Goal: Task Accomplishment & Management: Manage account settings

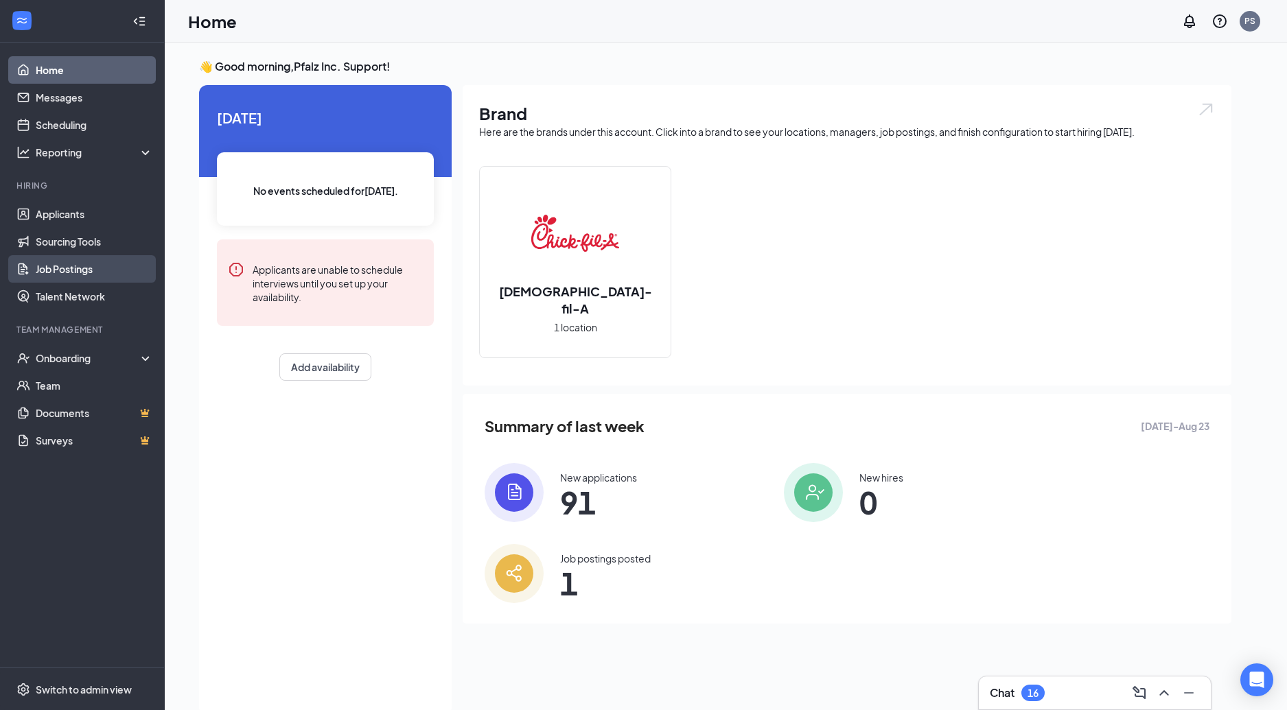
click at [79, 266] on link "Job Postings" at bounding box center [94, 268] width 117 height 27
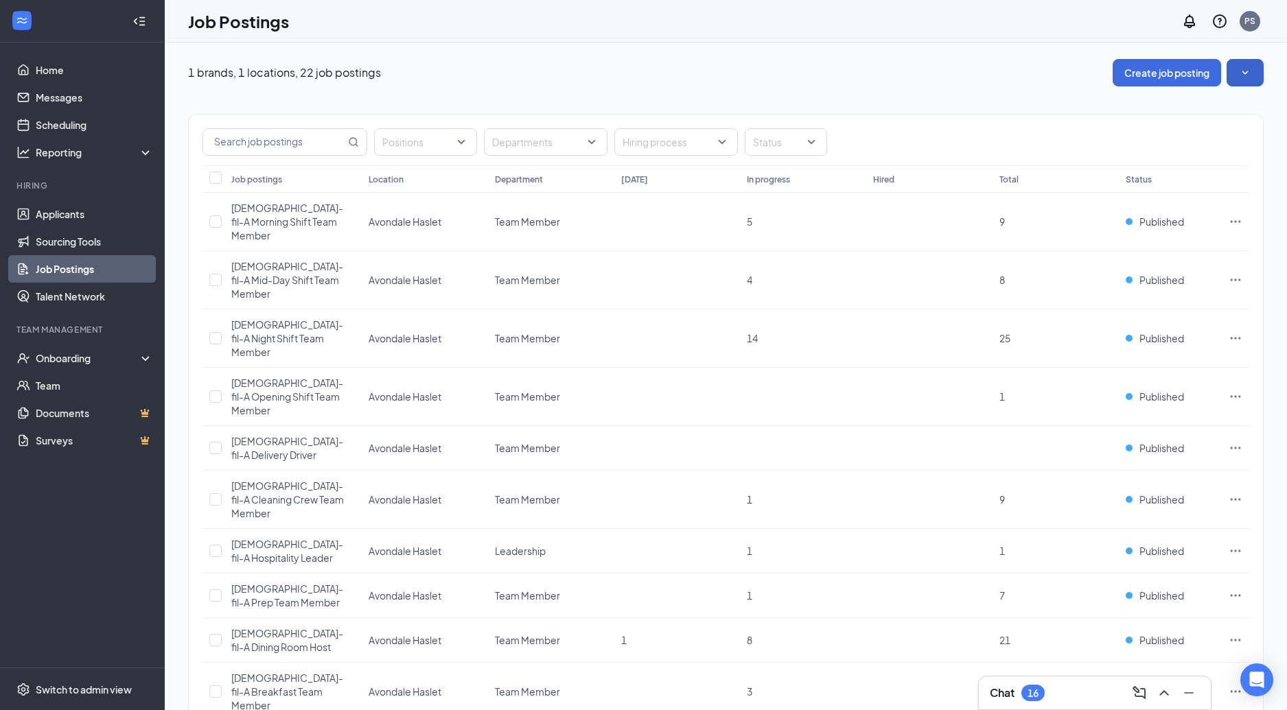
click at [1253, 75] on button "button" at bounding box center [1245, 72] width 37 height 27
click at [1165, 120] on span "Get more applicants with these quick and easy sourcing tools." at bounding box center [1160, 128] width 184 height 27
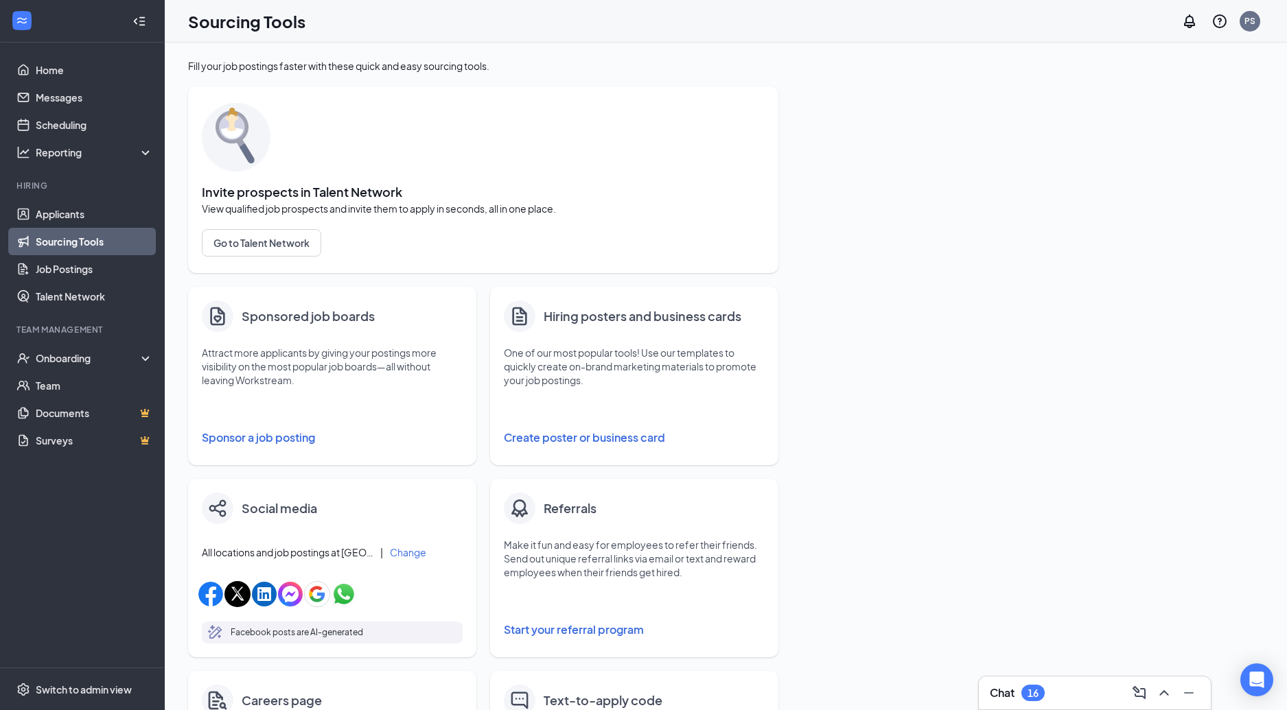
click at [312, 434] on button "Sponsor a job posting" at bounding box center [332, 437] width 261 height 27
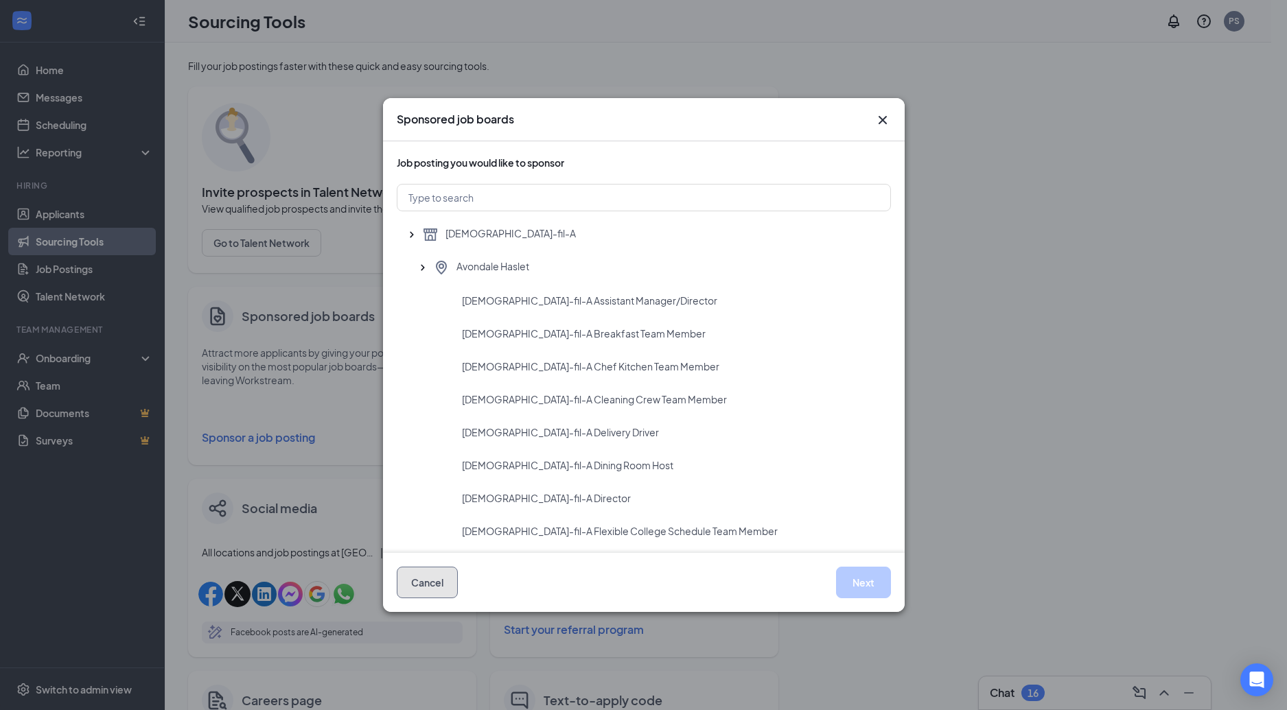
click at [446, 579] on button "Cancel" at bounding box center [427, 583] width 61 height 32
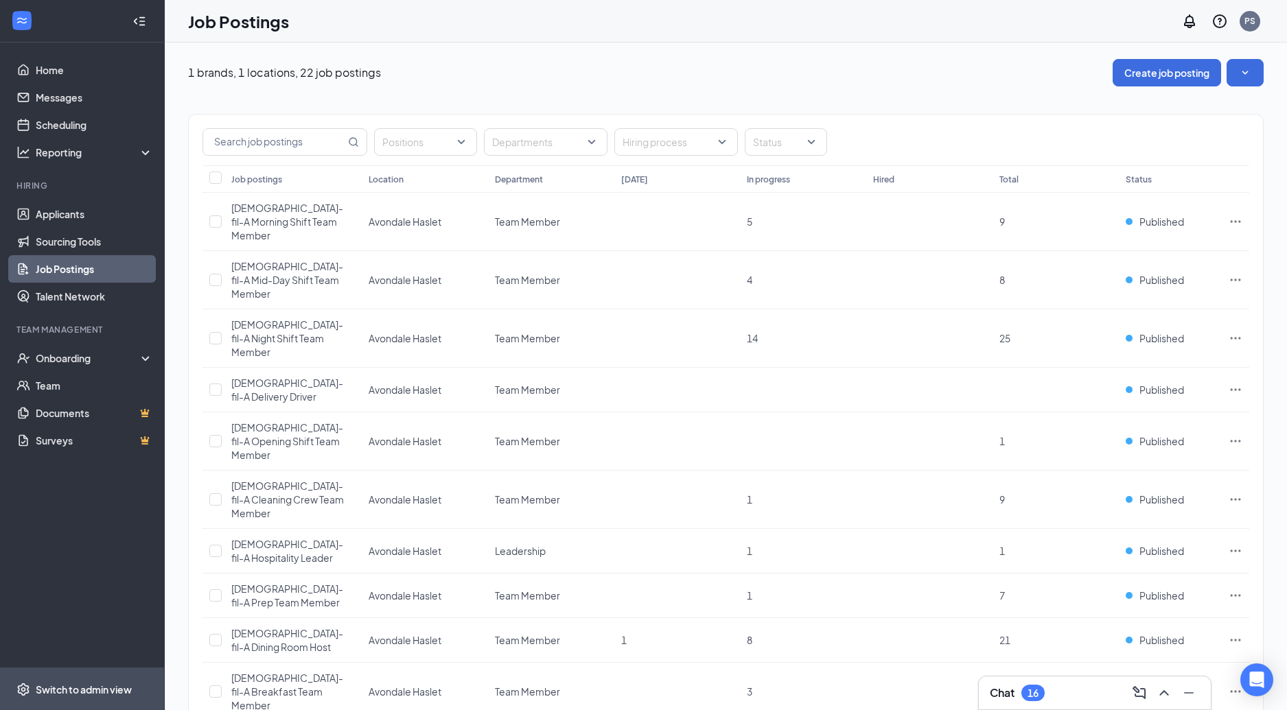
click at [97, 696] on span "Switch to admin view" at bounding box center [94, 690] width 117 height 42
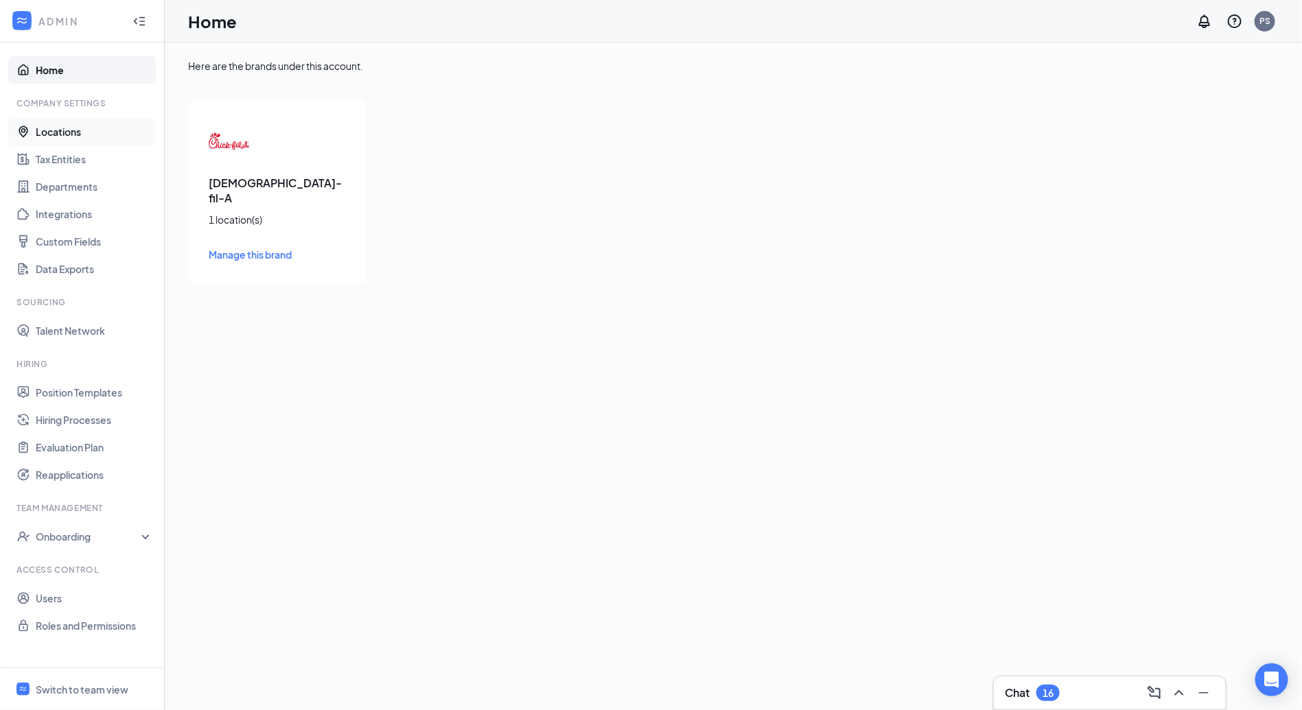
click at [93, 139] on link "Locations" at bounding box center [94, 131] width 117 height 27
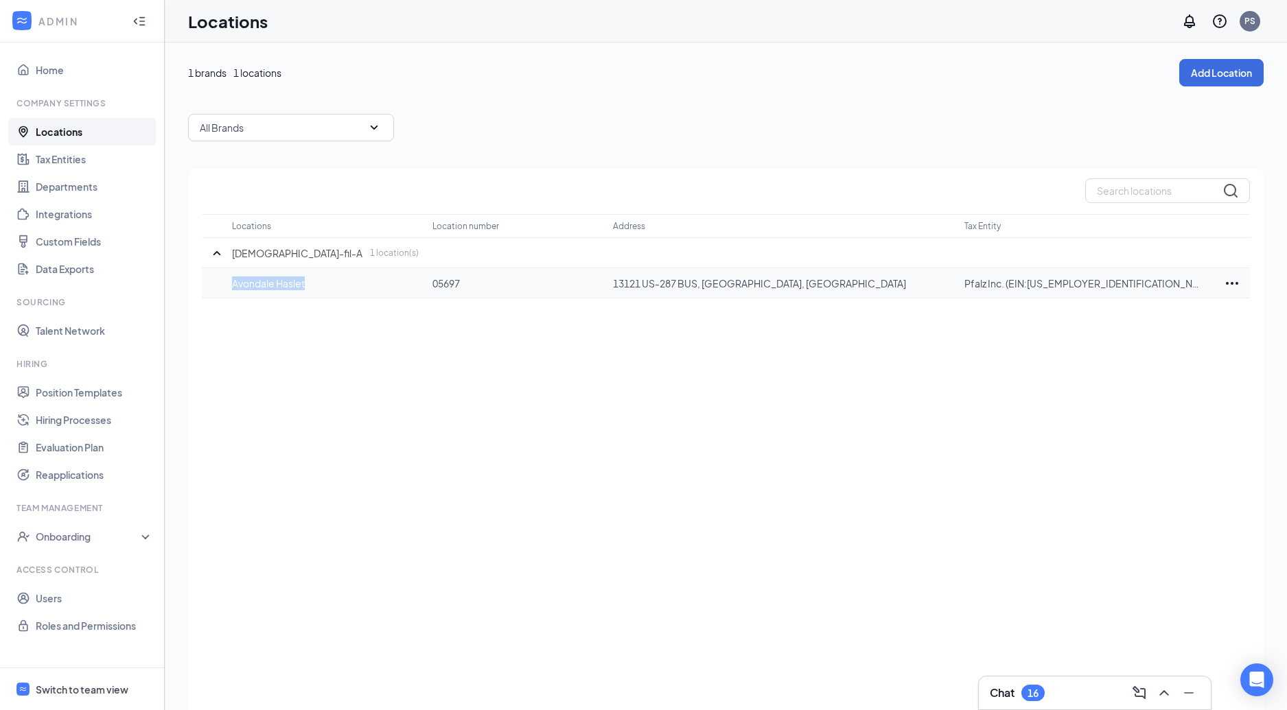
drag, startPoint x: 345, startPoint y: 289, endPoint x: 217, endPoint y: 288, distance: 127.7
click at [217, 288] on tr "Avondale Haslet 05697 13121 US-287 BUS, Fort Worth, TX 76179, USA Pfalz Inc. (E…" at bounding box center [726, 283] width 1048 height 30
drag, startPoint x: 838, startPoint y: 279, endPoint x: 480, endPoint y: 294, distance: 357.9
click at [620, 292] on td "13121 US-287 BUS, Fort Worth, TX 76179, USA" at bounding box center [788, 283] width 351 height 30
drag, startPoint x: 382, startPoint y: 288, endPoint x: 229, endPoint y: 287, distance: 152.4
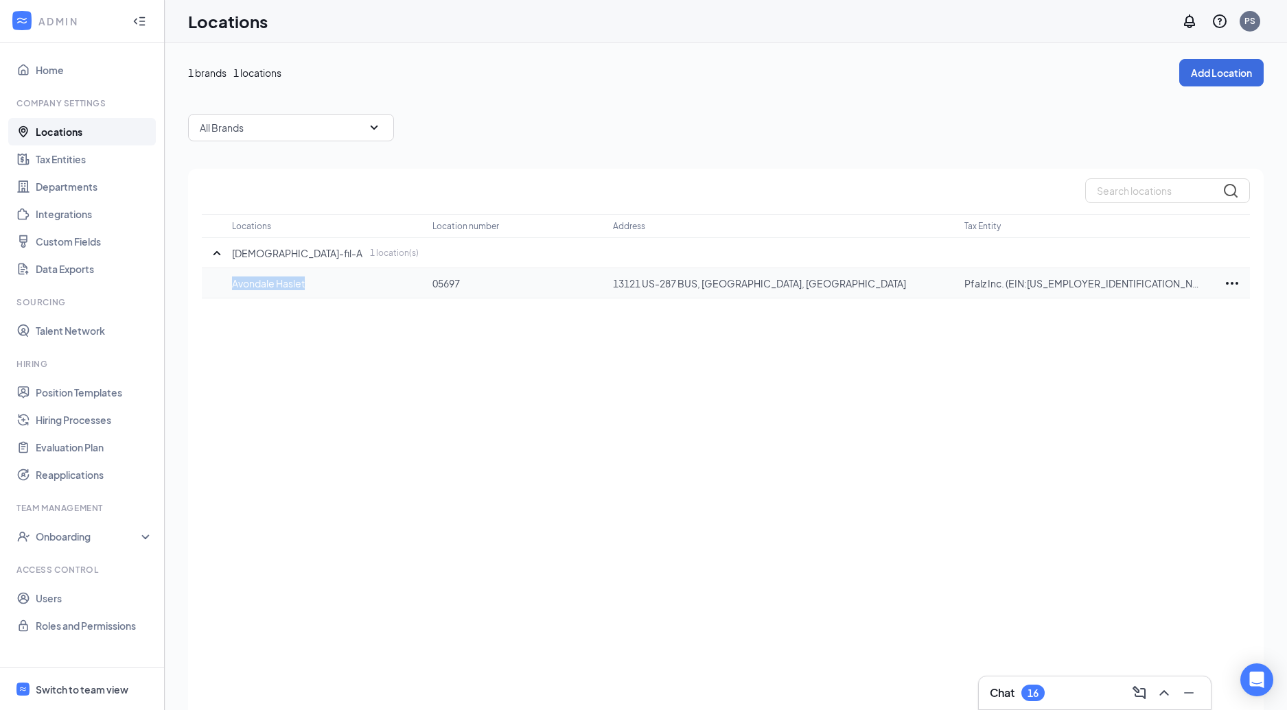
click at [229, 287] on tr "Avondale Haslet 05697 13121 US-287 BUS, Fort Worth, TX 76179, USA Pfalz Inc. (E…" at bounding box center [726, 283] width 1048 height 30
copy p "Avondale Haslet"
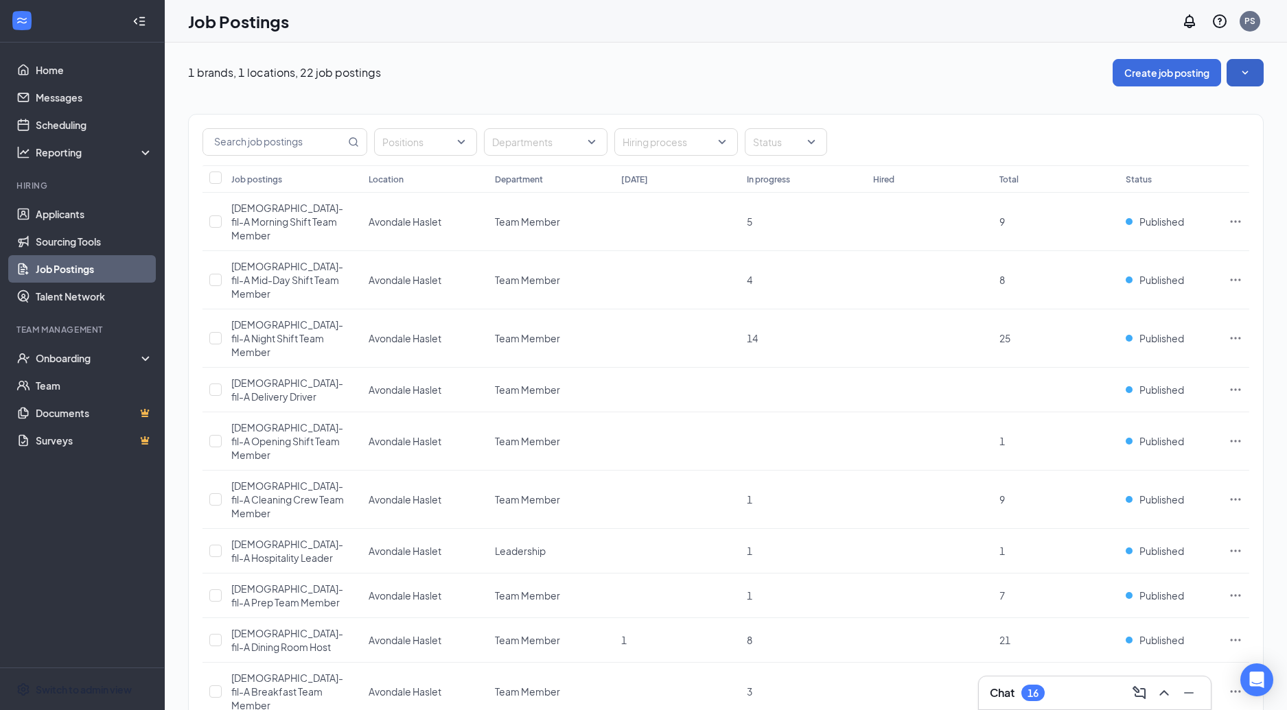
click at [1247, 62] on button "button" at bounding box center [1245, 72] width 37 height 27
click at [1109, 159] on li "View job postings on the career page" at bounding box center [1160, 167] width 206 height 32
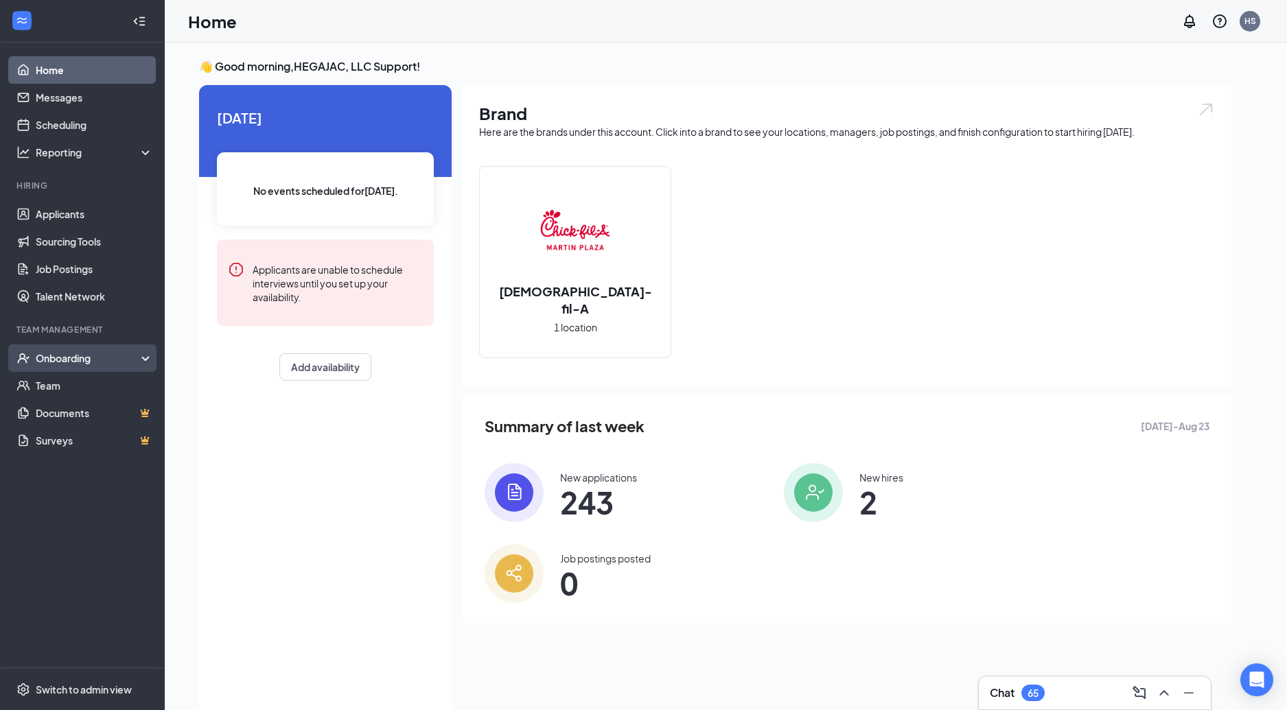
click at [121, 367] on div "Onboarding" at bounding box center [82, 358] width 165 height 27
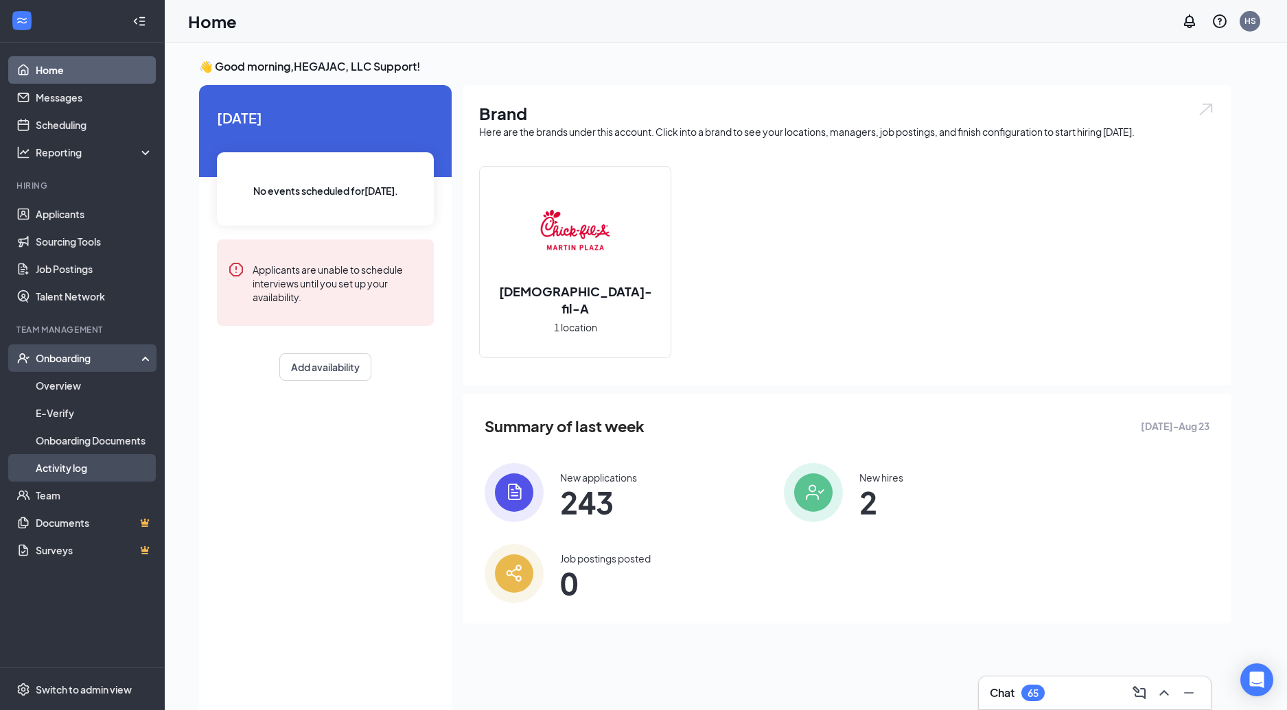
click at [88, 461] on link "Activity log" at bounding box center [94, 467] width 117 height 27
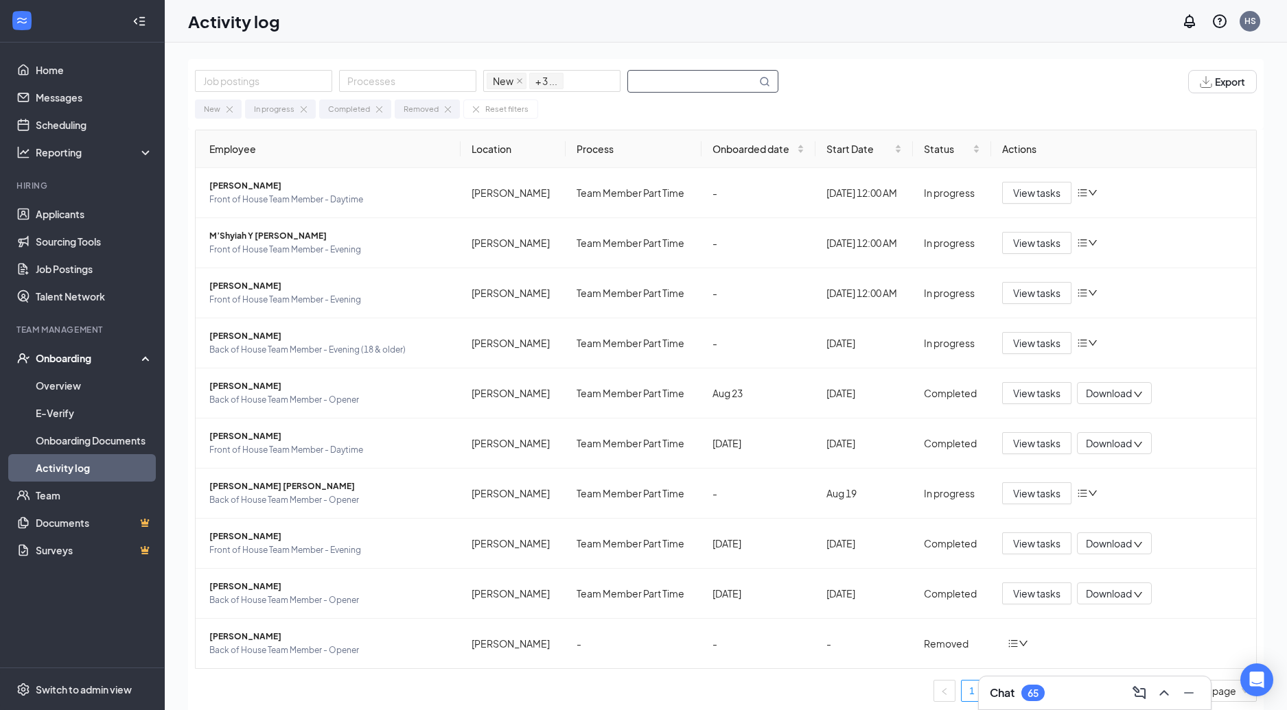
click at [693, 82] on input "text" at bounding box center [692, 81] width 128 height 21
click at [1014, 179] on td "View tasks" at bounding box center [1123, 193] width 265 height 50
click at [1016, 183] on button "View tasks" at bounding box center [1036, 193] width 69 height 22
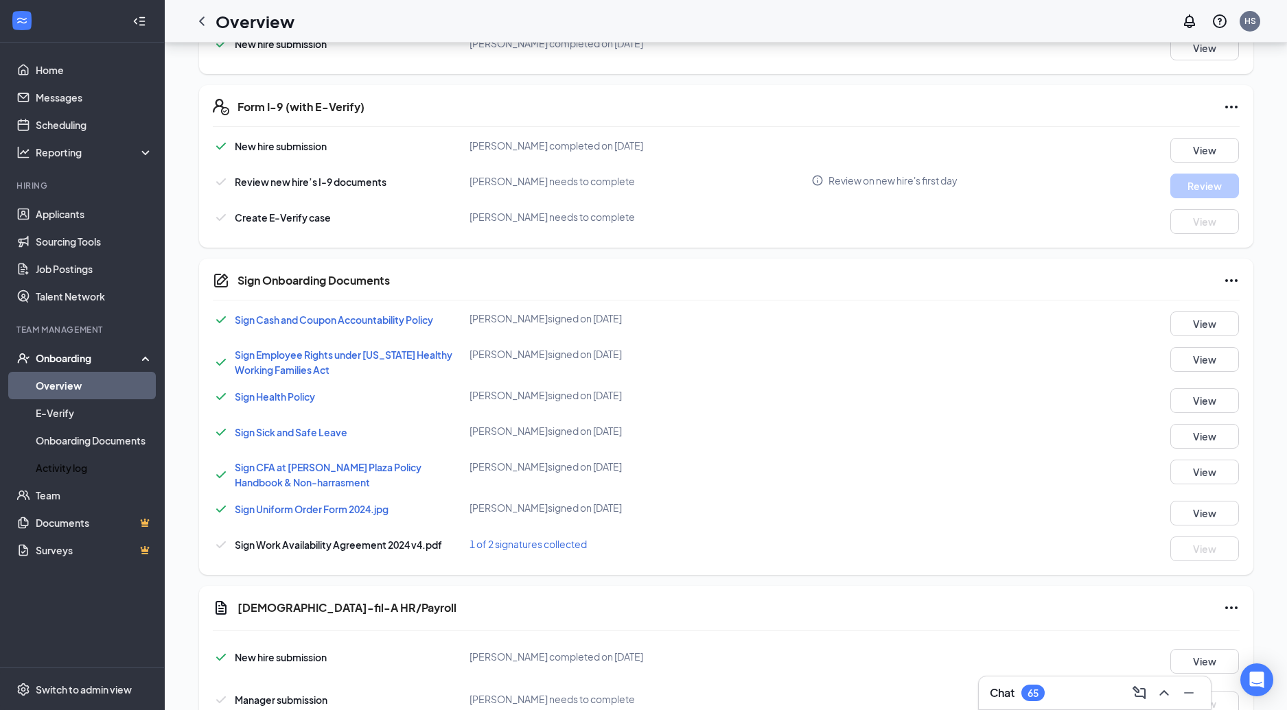
scroll to position [577, 0]
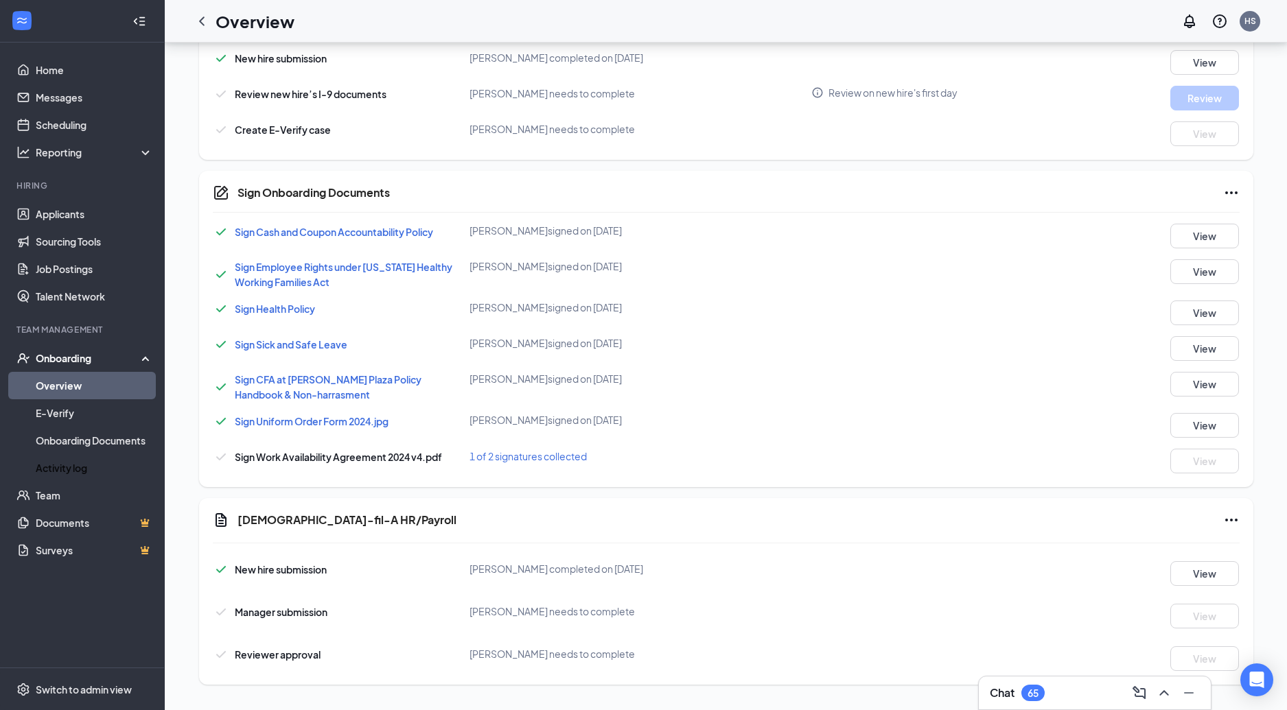
click at [1225, 513] on icon "Ellipses" at bounding box center [1231, 520] width 16 height 16
click at [1013, 495] on div "Basic Information Restarted on Aug 27, 2025 by Michael Sweat New hire submissio…" at bounding box center [726, 181] width 1054 height 1030
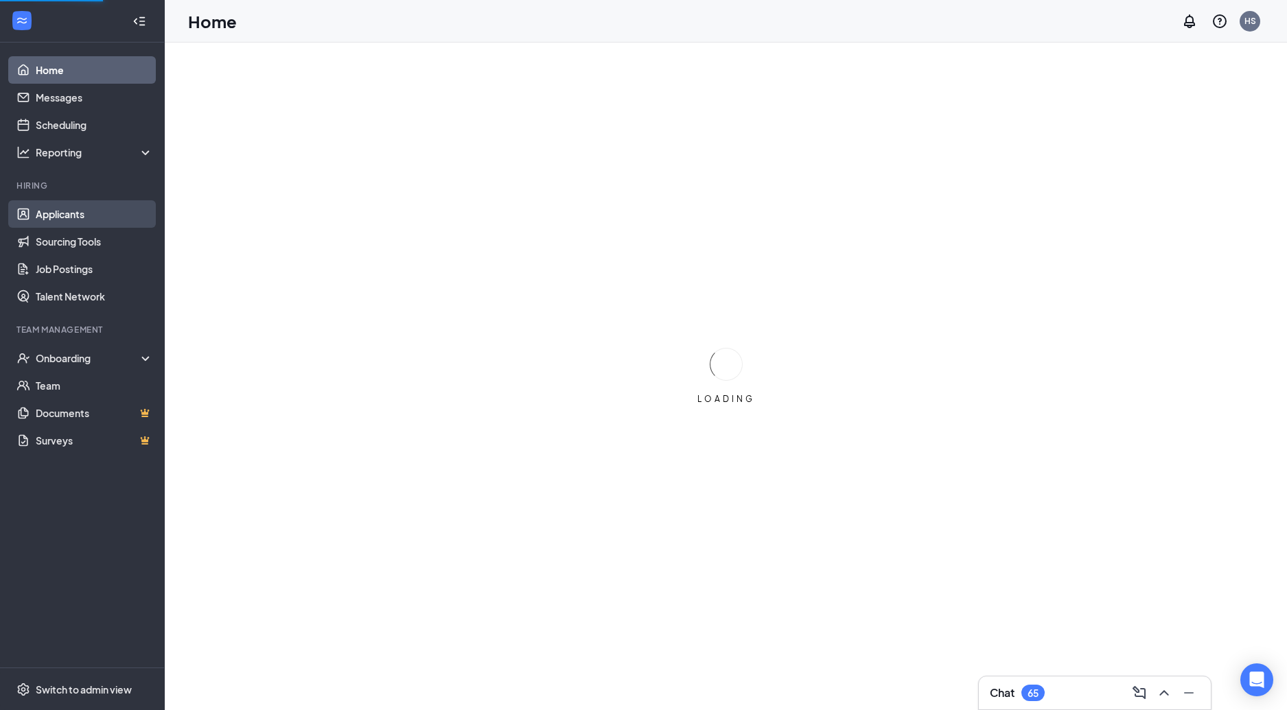
click at [91, 217] on link "Applicants" at bounding box center [94, 213] width 117 height 27
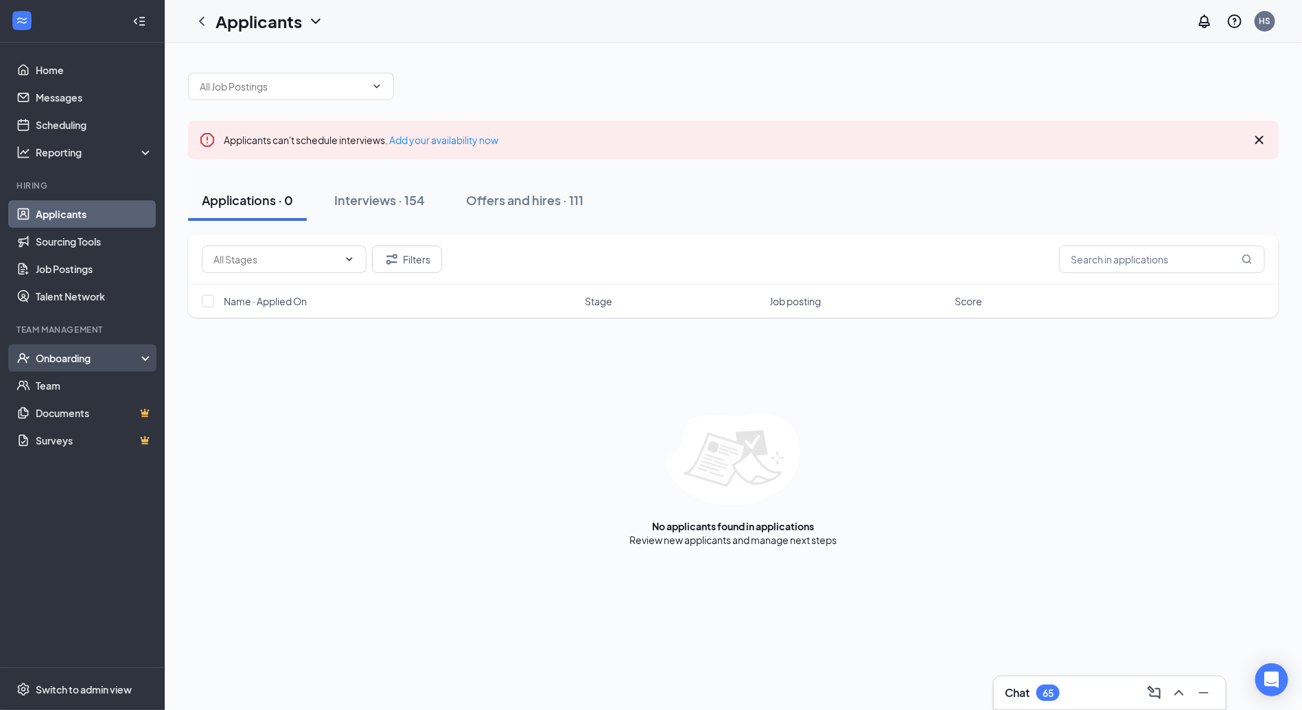
click at [114, 365] on div "Onboarding" at bounding box center [82, 358] width 165 height 27
click at [97, 395] on link "Overview" at bounding box center [94, 385] width 117 height 27
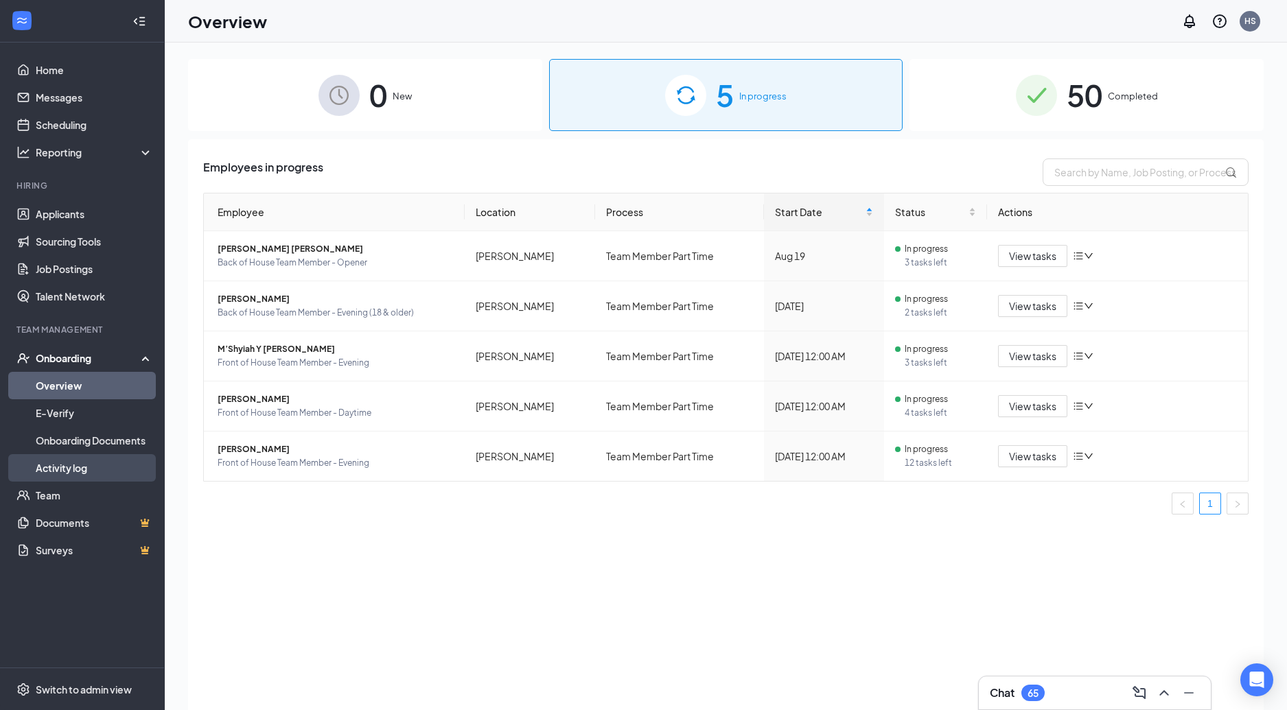
click at [106, 474] on link "Activity log" at bounding box center [94, 467] width 117 height 27
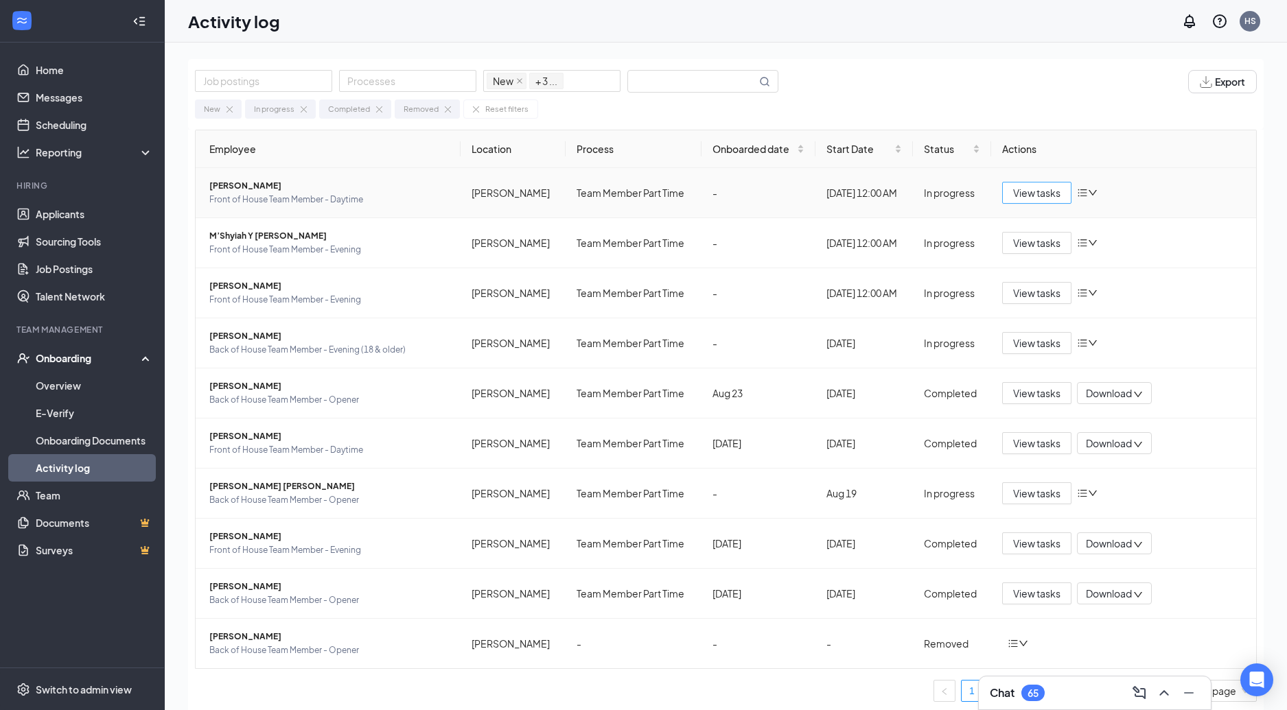
click at [1015, 202] on button "View tasks" at bounding box center [1036, 193] width 69 height 22
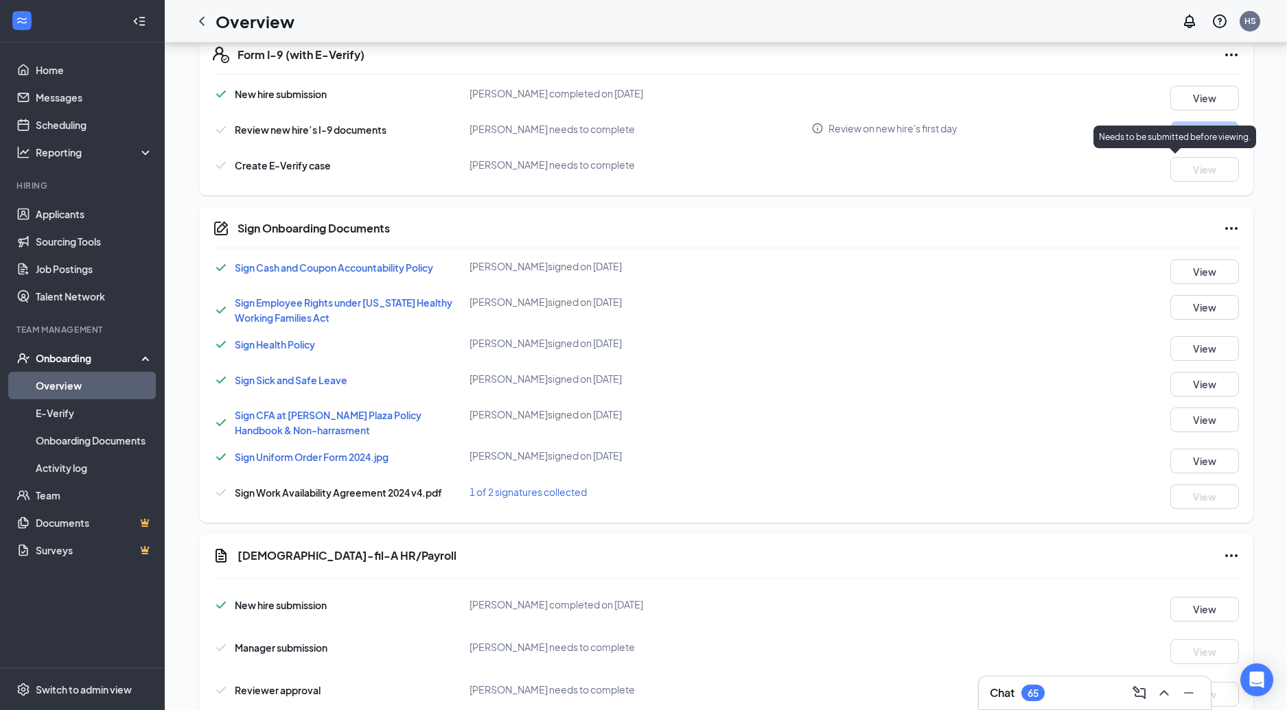
scroll to position [577, 0]
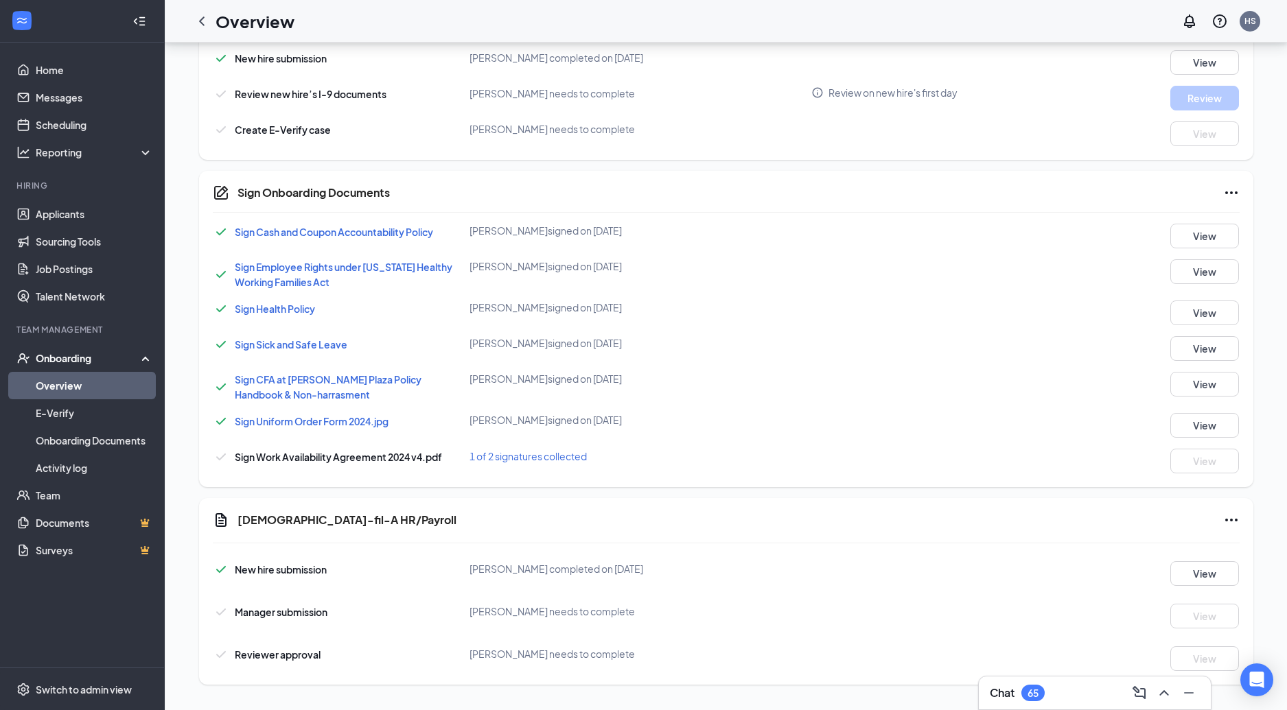
click at [1239, 520] on div "Chick-fil-A HR/Payroll New hire submission Christine D Merchant completed on Au…" at bounding box center [726, 591] width 1054 height 187
click at [1237, 520] on icon "Ellipses" at bounding box center [1231, 520] width 16 height 16
click at [1043, 534] on div "Chick-fil-A HR/Payroll New hire submission Christine D Merchant completed on Au…" at bounding box center [726, 591] width 1054 height 187
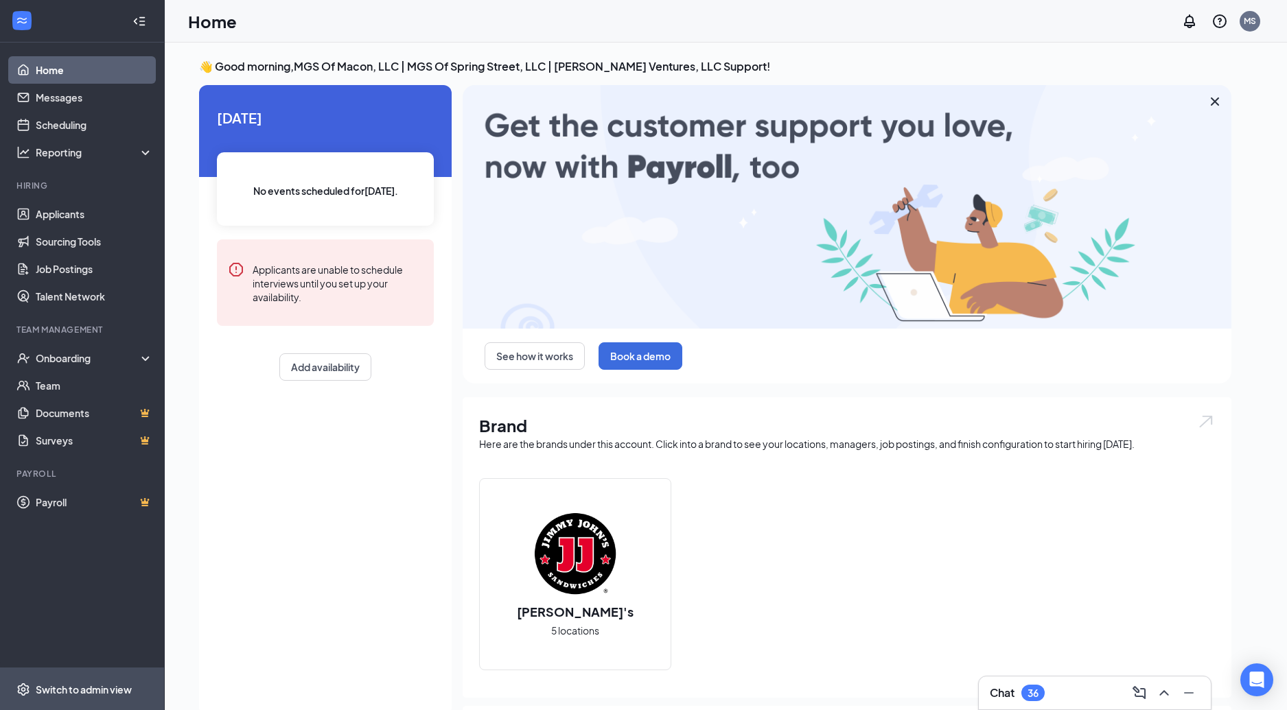
click at [106, 673] on span "Switch to admin view" at bounding box center [94, 690] width 117 height 42
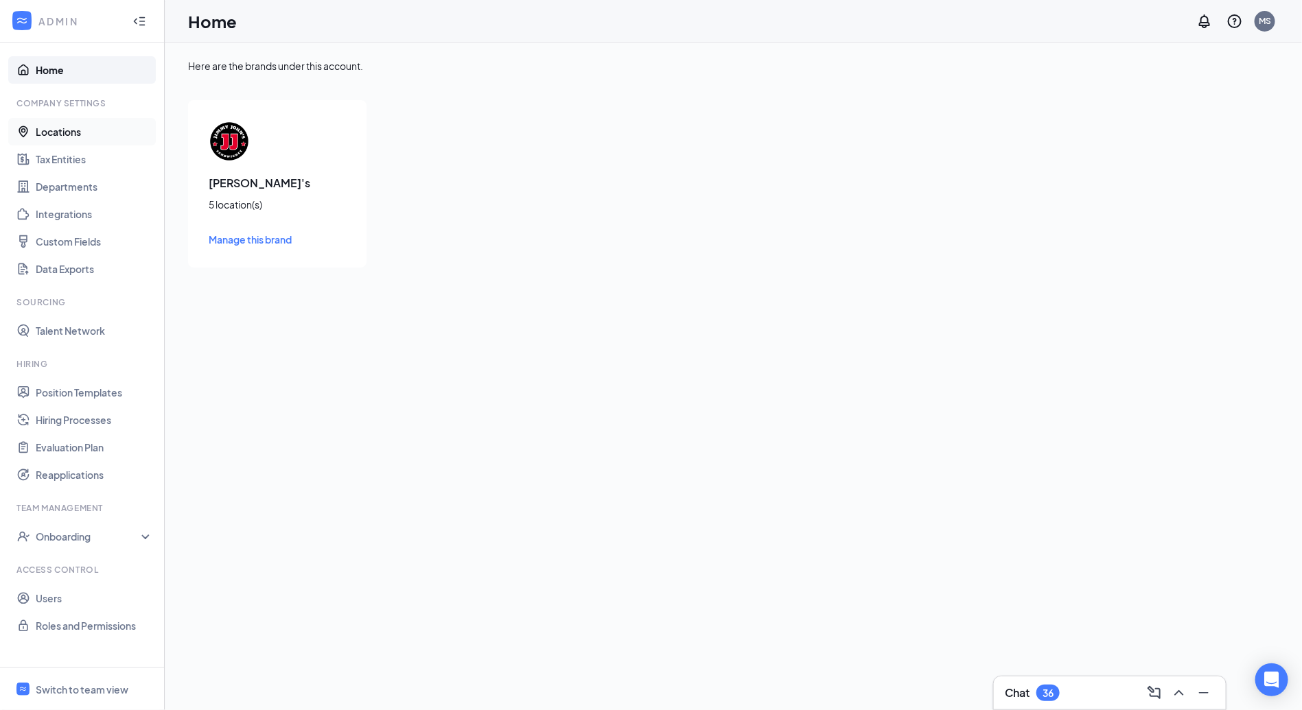
click at [53, 128] on link "Locations" at bounding box center [94, 131] width 117 height 27
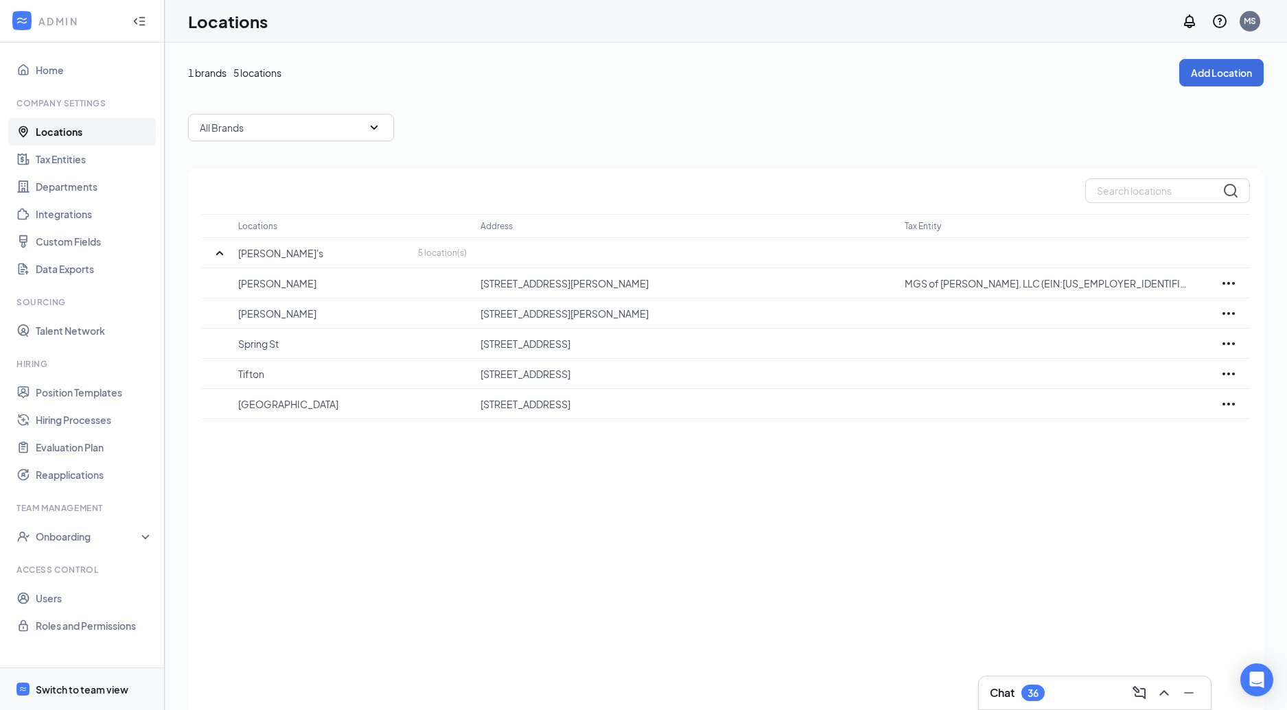
click at [65, 690] on div "Switch to team view" at bounding box center [82, 690] width 93 height 14
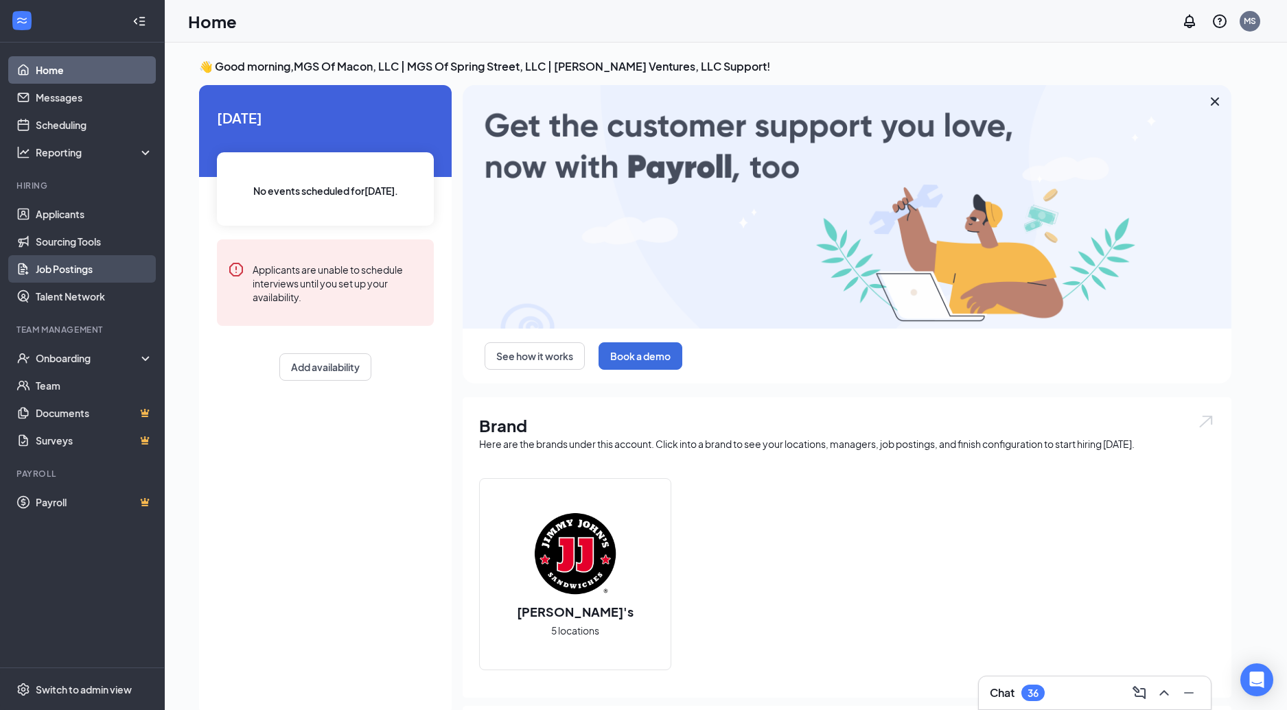
click at [76, 268] on link "Job Postings" at bounding box center [94, 268] width 117 height 27
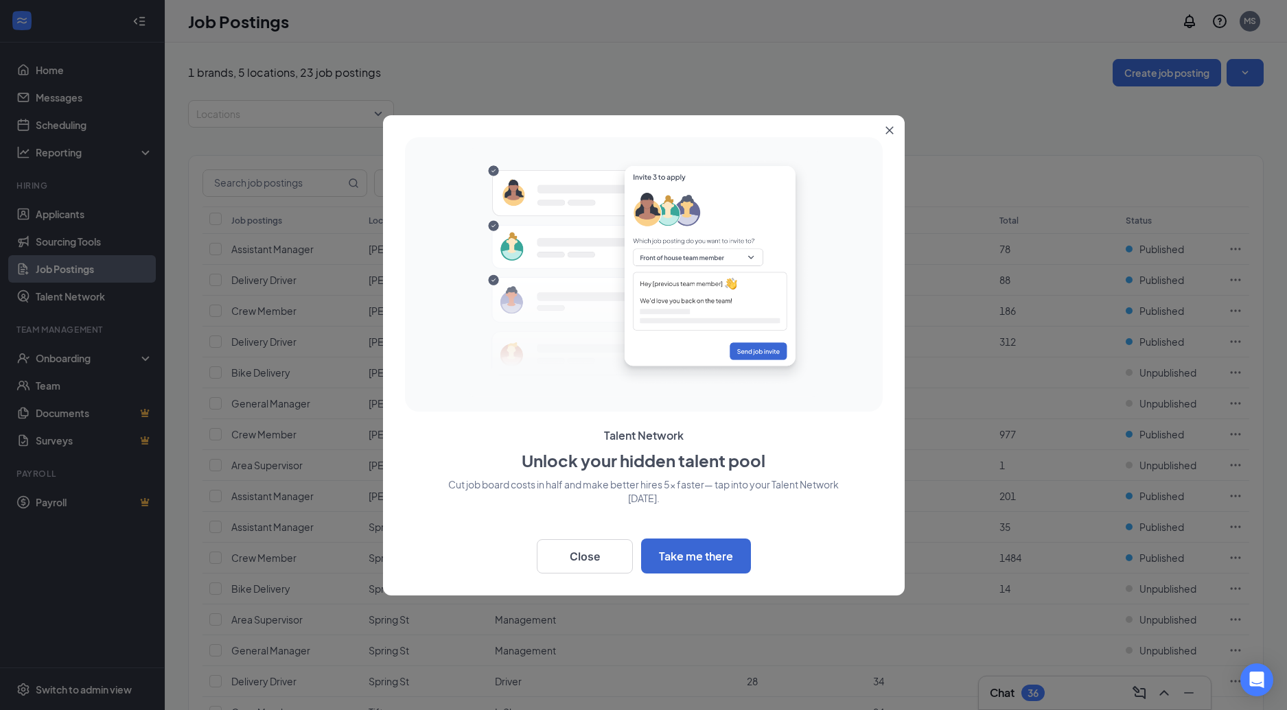
click at [891, 119] on button "Close" at bounding box center [892, 127] width 25 height 25
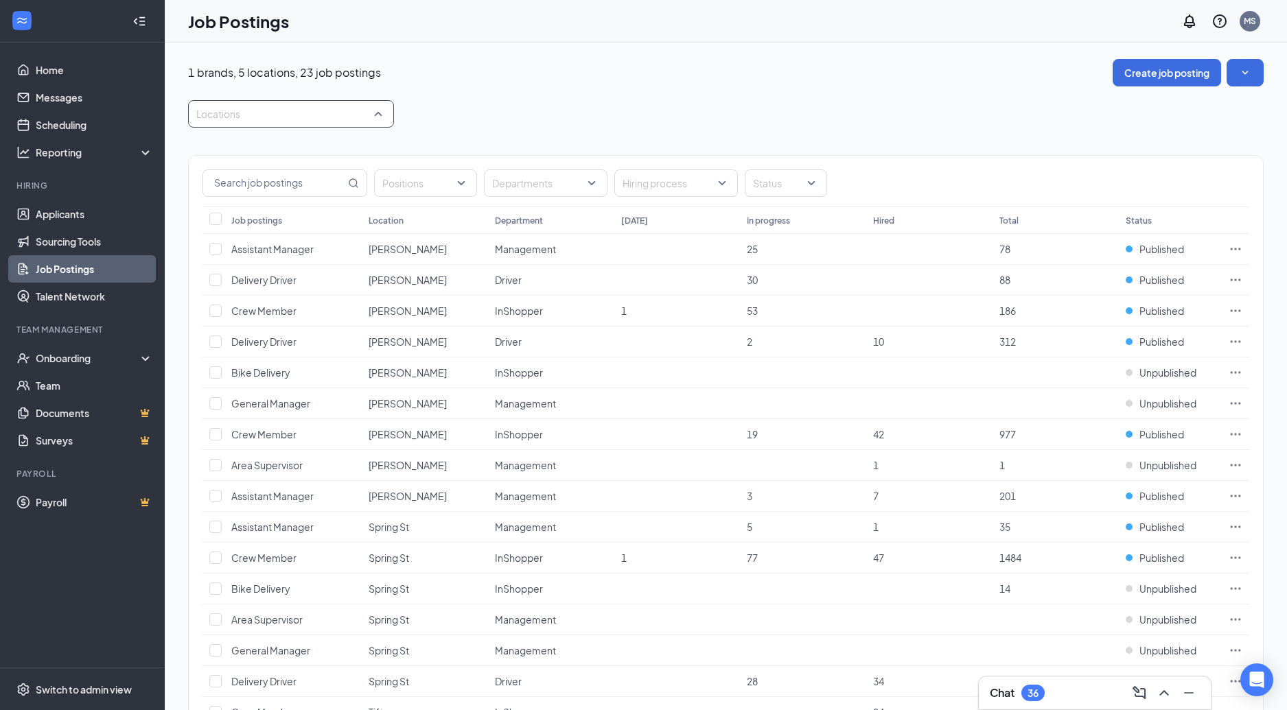
click at [369, 113] on div at bounding box center [283, 114] width 185 height 22
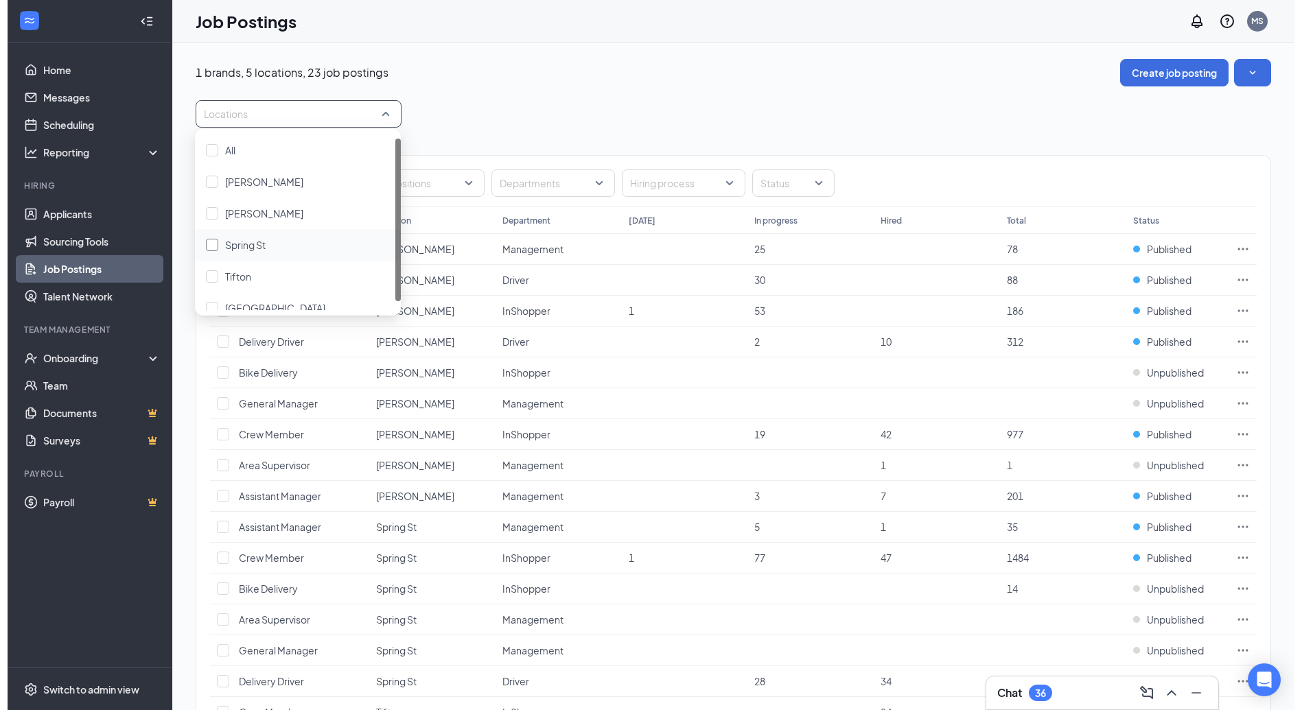
scroll to position [14, 0]
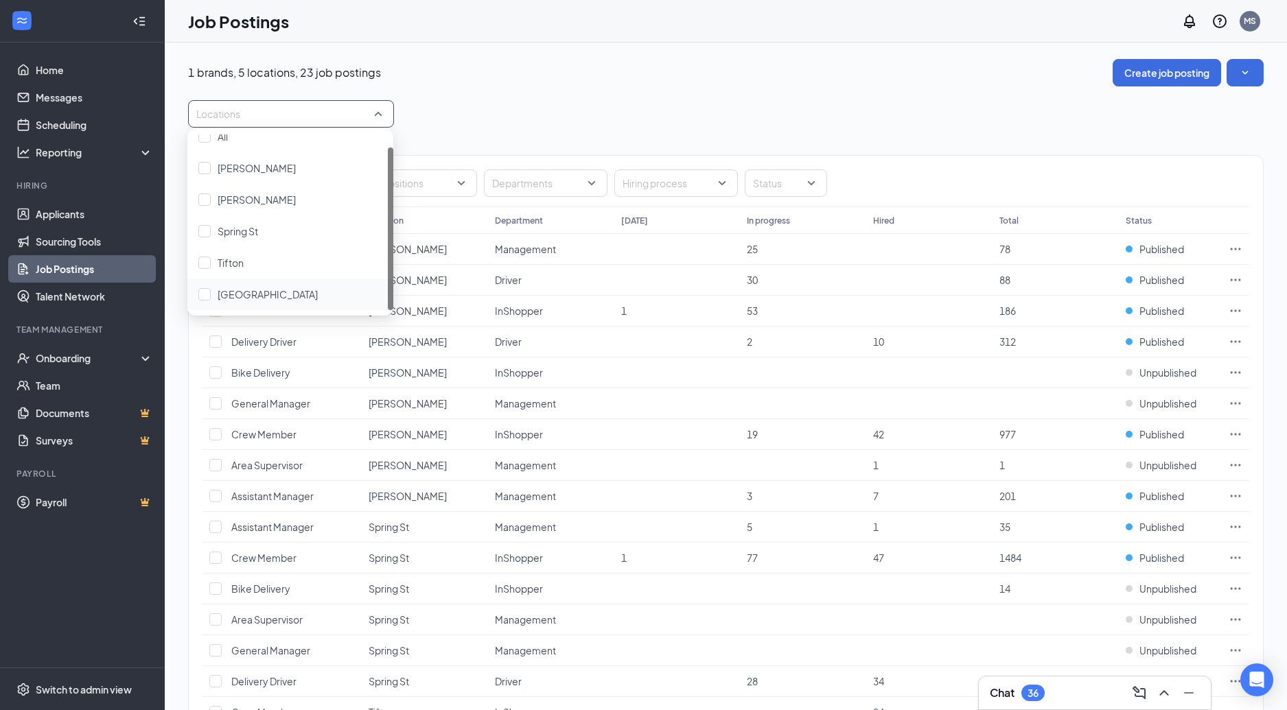
click at [326, 285] on div "[GEOGRAPHIC_DATA]" at bounding box center [290, 295] width 206 height 32
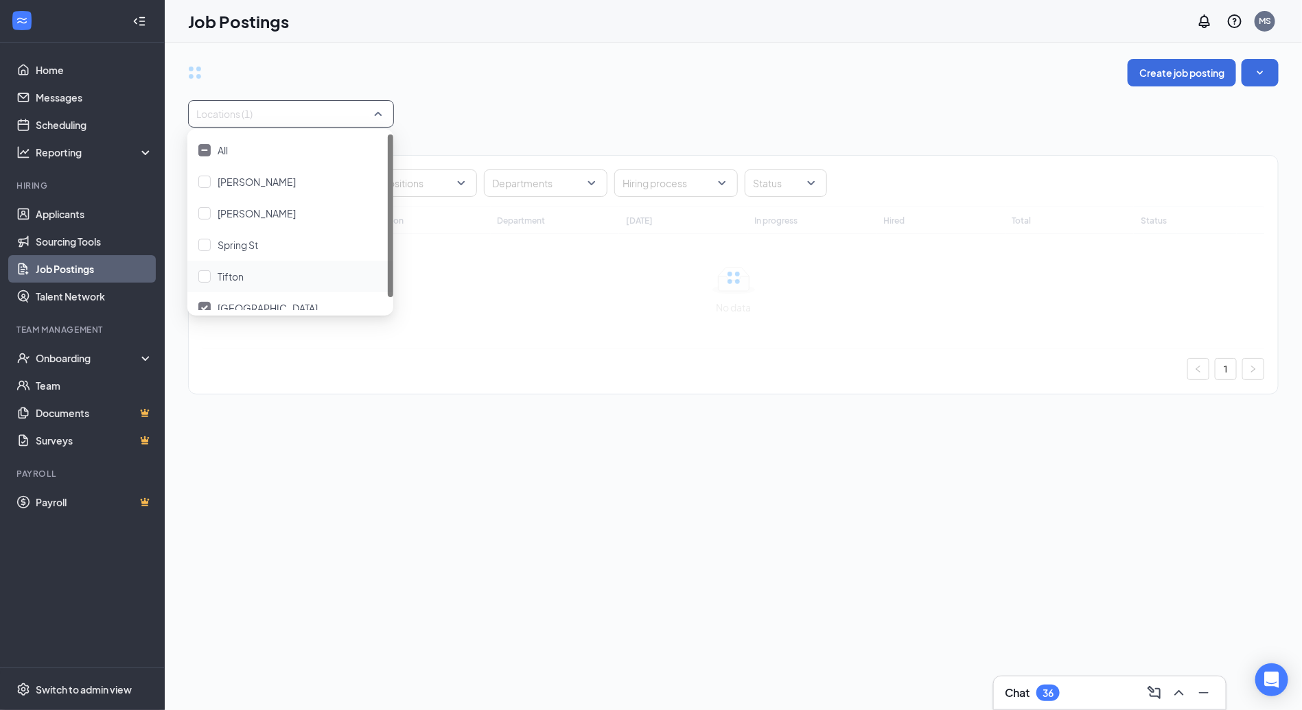
click at [642, 111] on div "Locations (1)" at bounding box center [733, 113] width 1091 height 27
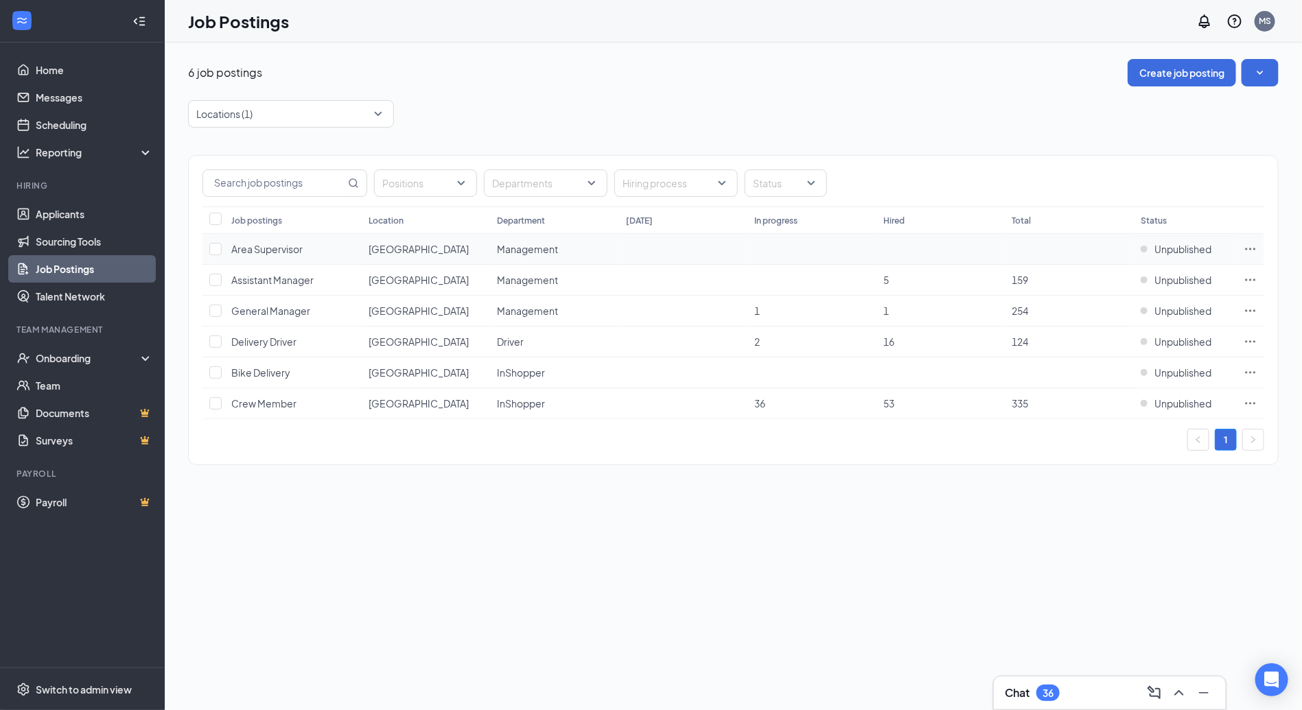
click at [1245, 253] on icon "Ellipses" at bounding box center [1251, 249] width 14 height 14
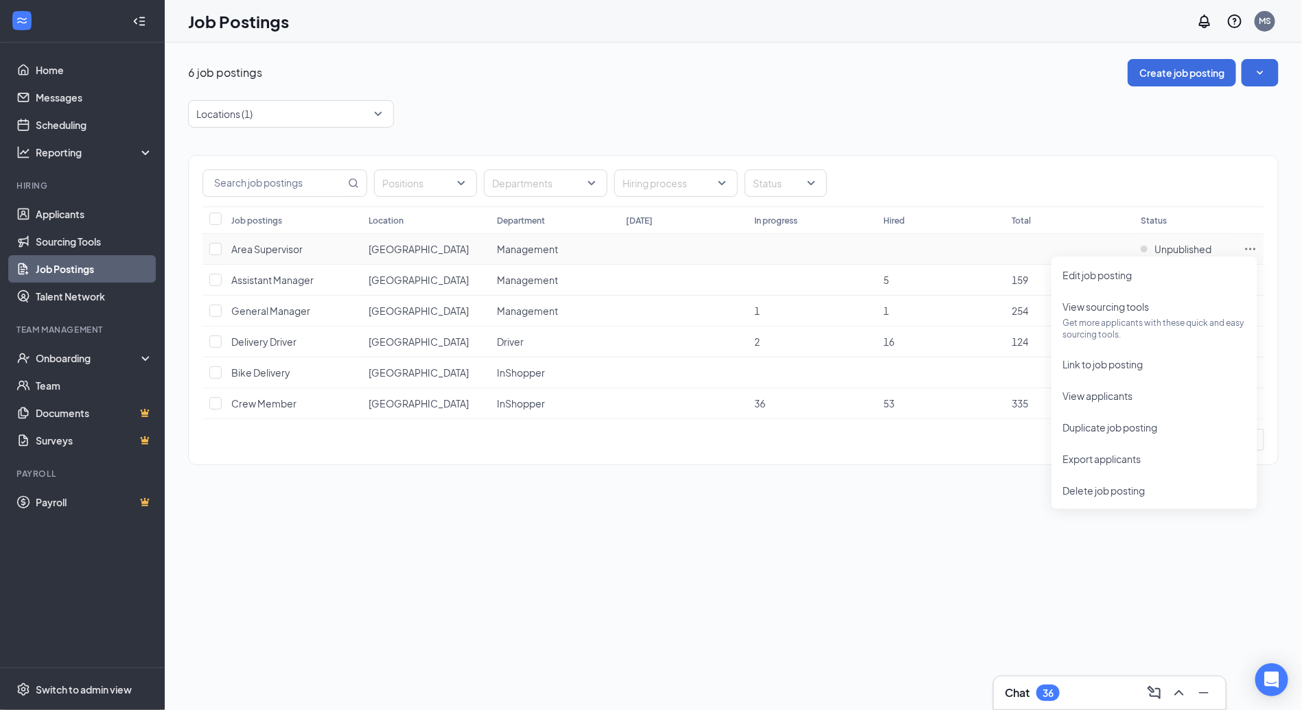
click at [1253, 257] on div "Edit job posting View sourcing tools Get more applicants with these quick and e…" at bounding box center [1155, 383] width 206 height 253
click at [1126, 483] on span "Delete job posting" at bounding box center [1154, 490] width 184 height 15
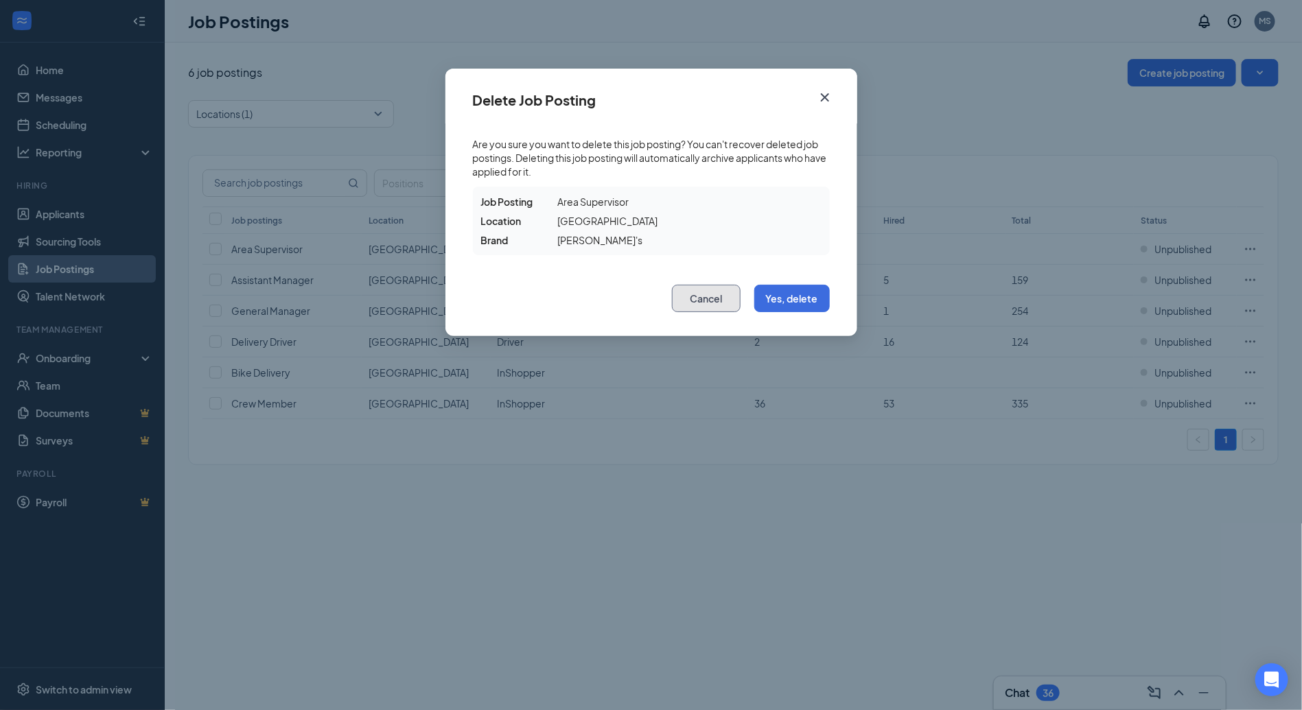
click at [701, 303] on button "Cancel" at bounding box center [706, 298] width 69 height 27
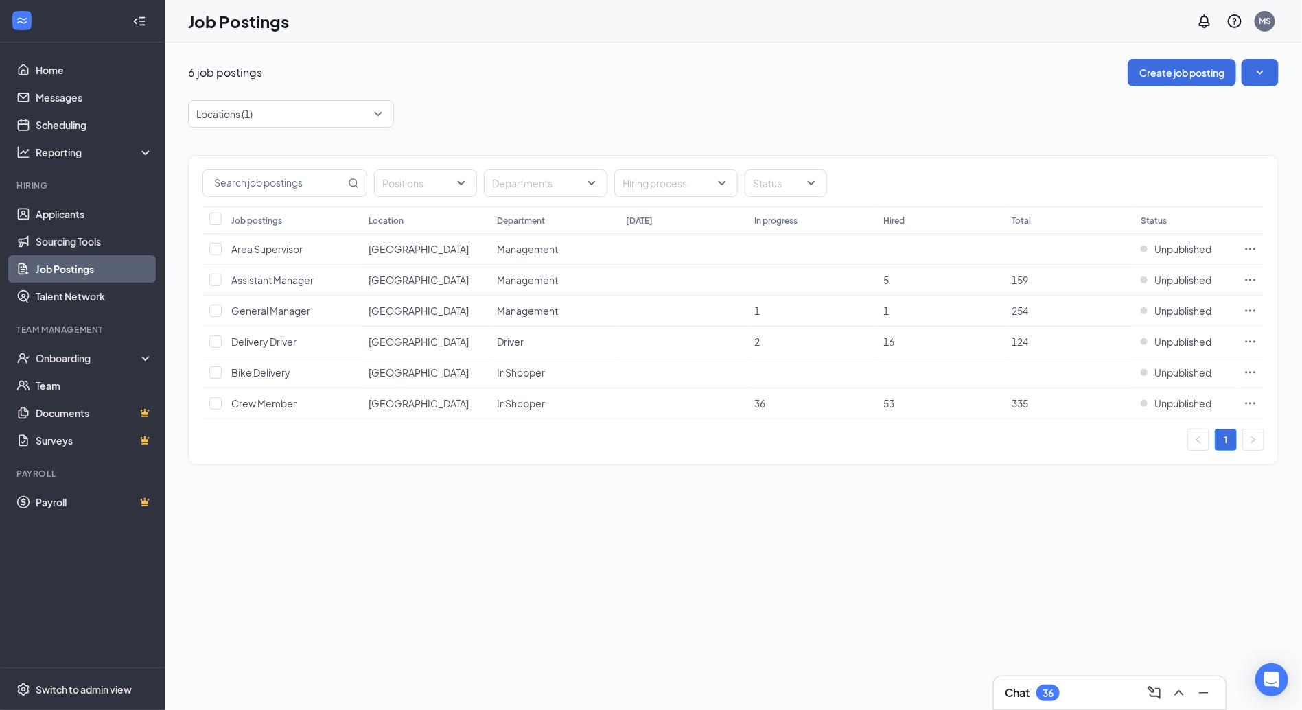
click at [207, 221] on th at bounding box center [213, 220] width 22 height 27
click at [216, 220] on input "Select all" at bounding box center [215, 219] width 12 height 12
checkbox input "true"
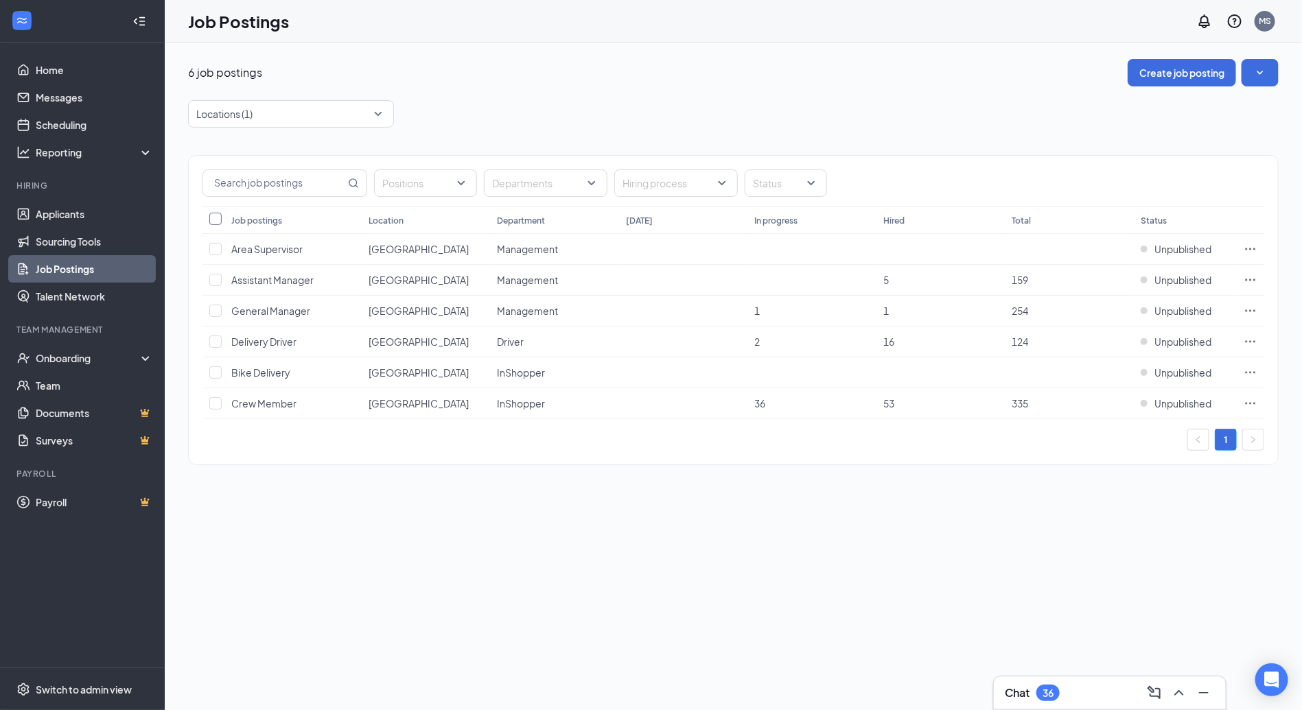
checkbox input "true"
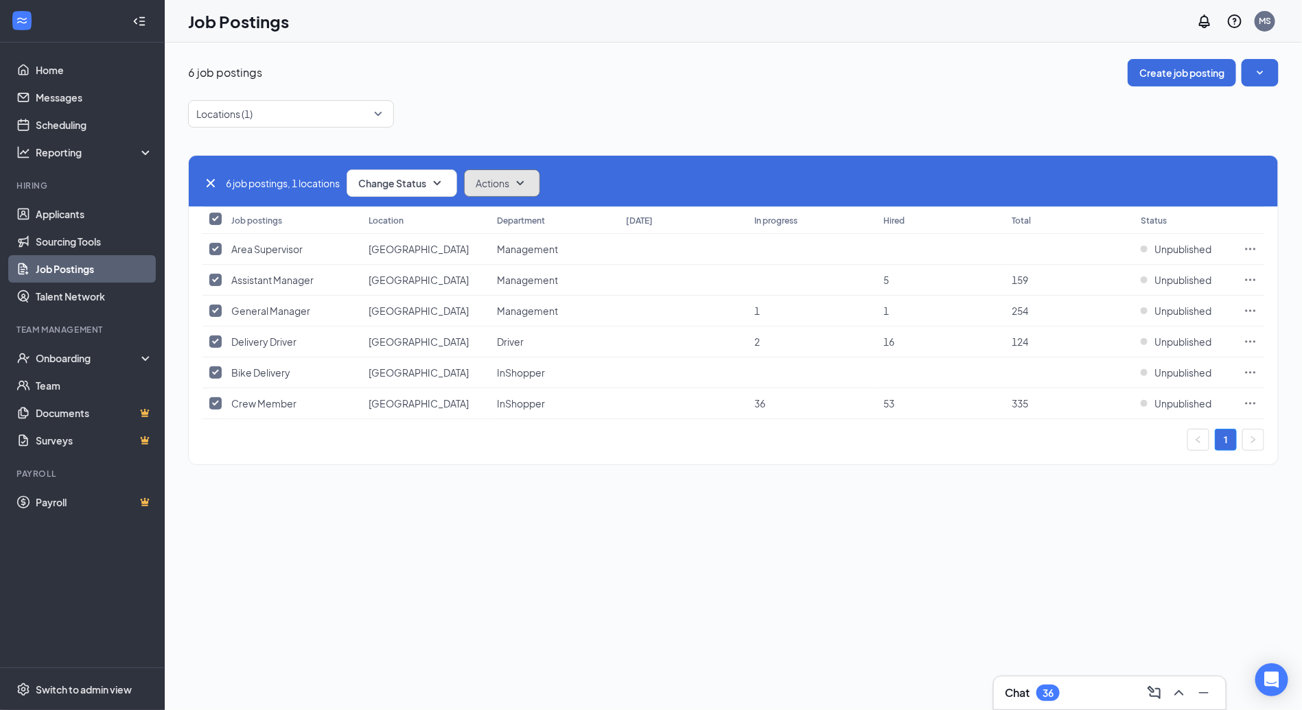
click at [484, 182] on span "Actions" at bounding box center [493, 183] width 34 height 14
click at [662, 149] on div "6 job postings, 1 locations Change Status Actions Job postings Location Departm…" at bounding box center [733, 303] width 1091 height 351
click at [1257, 246] on icon "Ellipses" at bounding box center [1251, 249] width 14 height 14
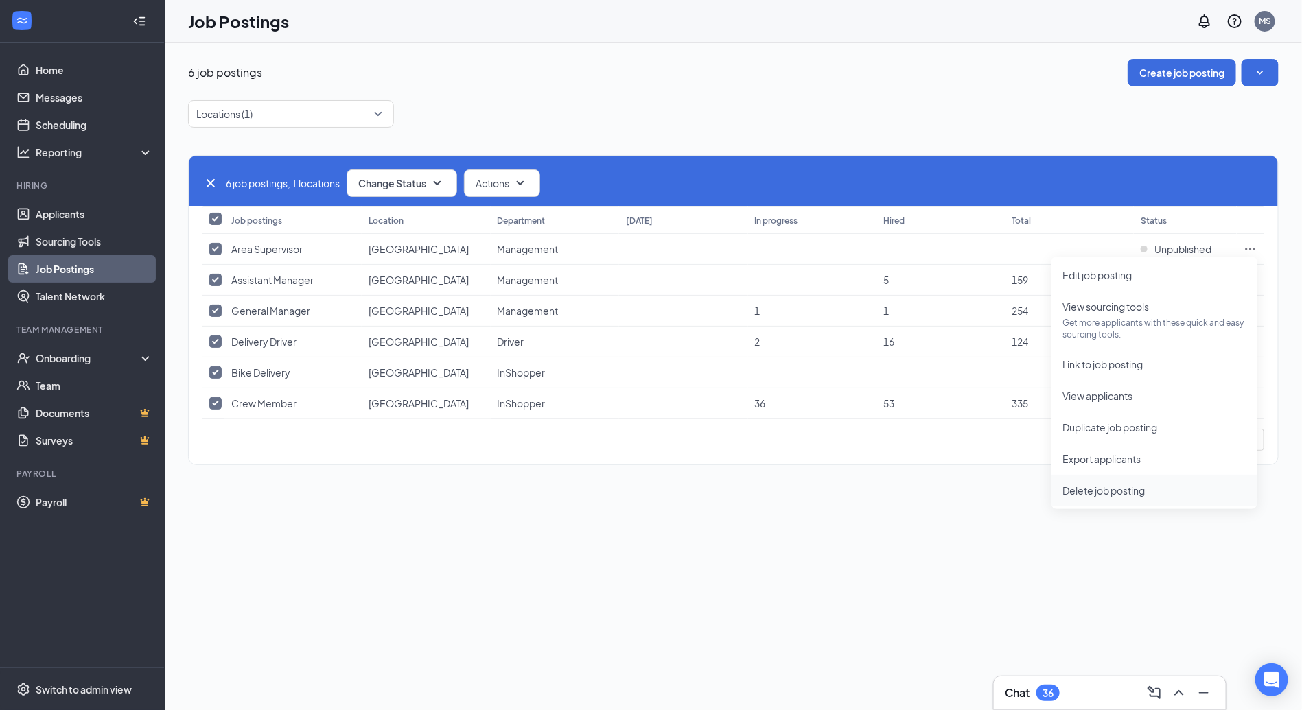
click at [1152, 486] on span "Delete job posting" at bounding box center [1154, 490] width 184 height 15
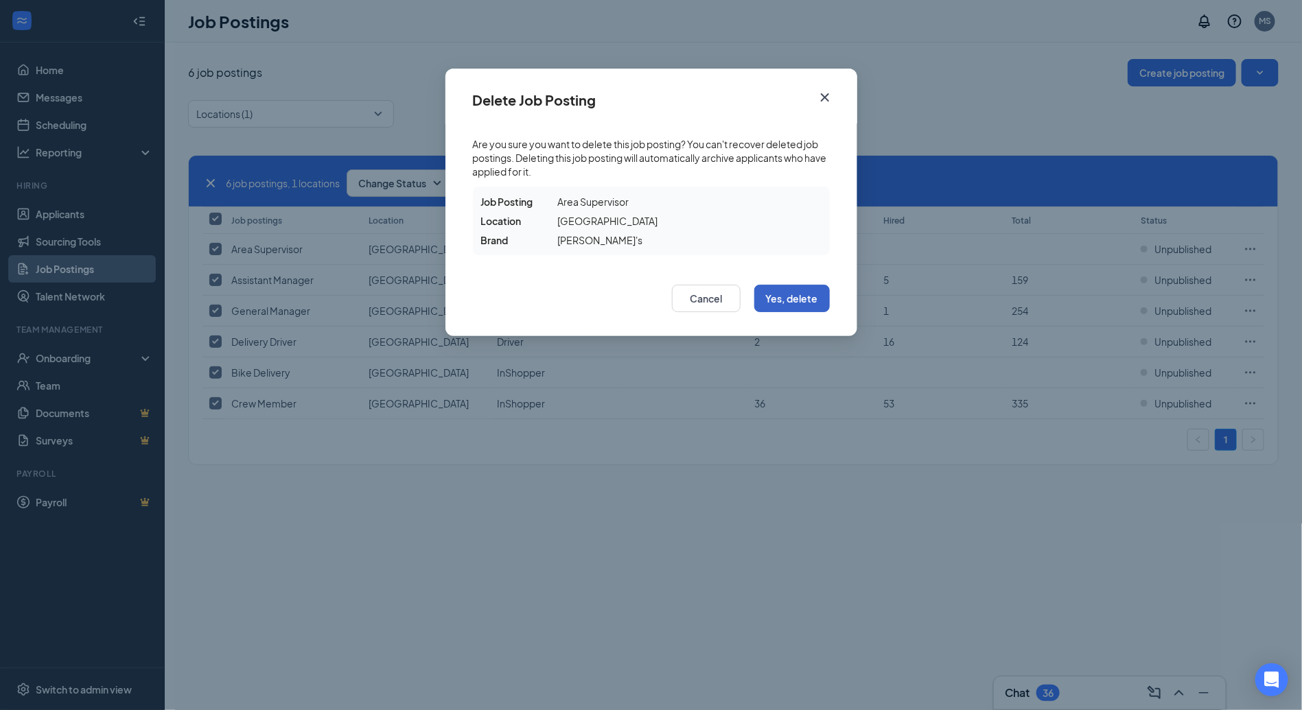
click at [805, 306] on button "Yes, delete" at bounding box center [792, 298] width 76 height 27
click at [805, 301] on button "Yes, delete" at bounding box center [792, 298] width 76 height 27
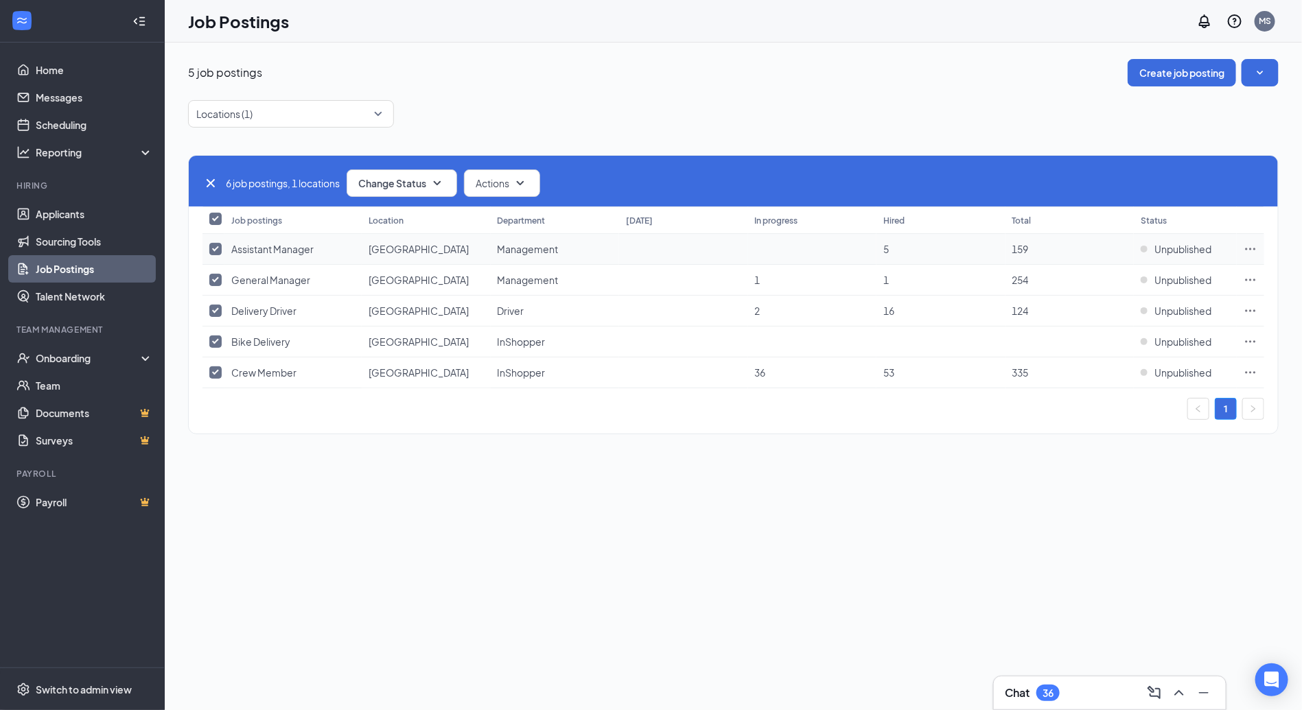
click at [1256, 243] on icon "Ellipses" at bounding box center [1251, 249] width 14 height 14
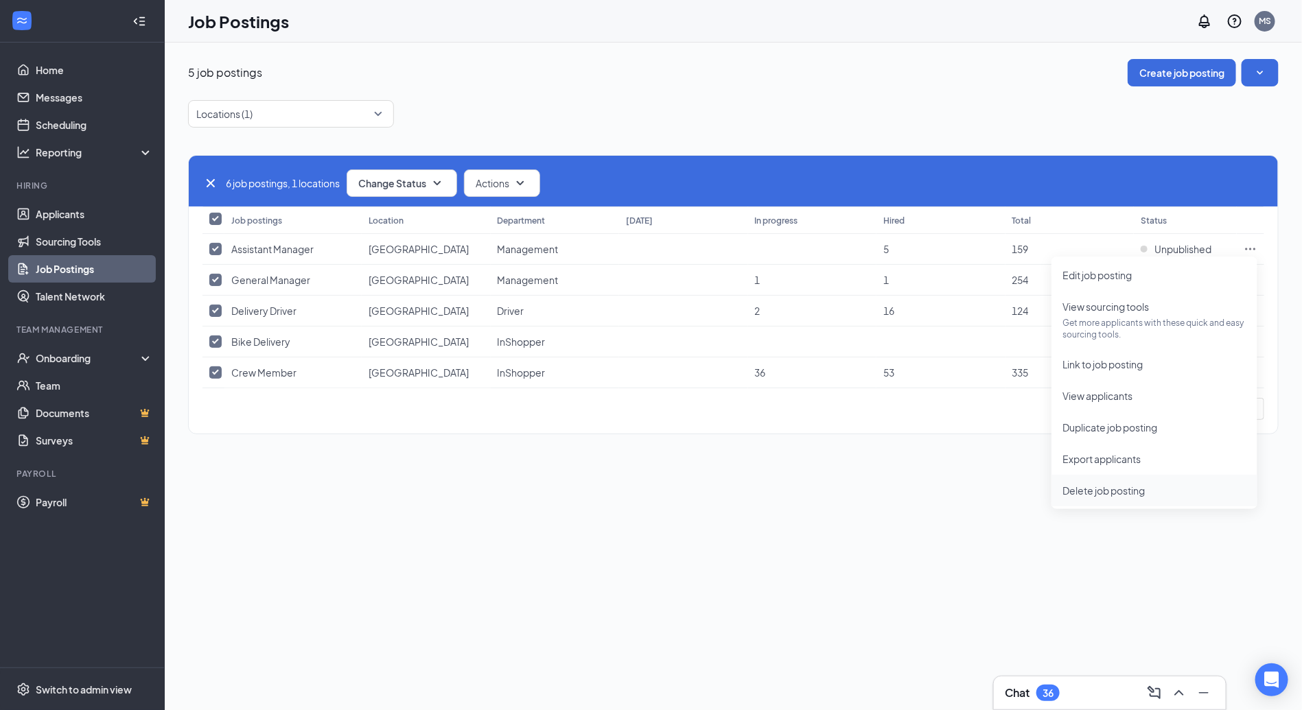
click at [1154, 496] on span "Delete job posting" at bounding box center [1154, 490] width 184 height 15
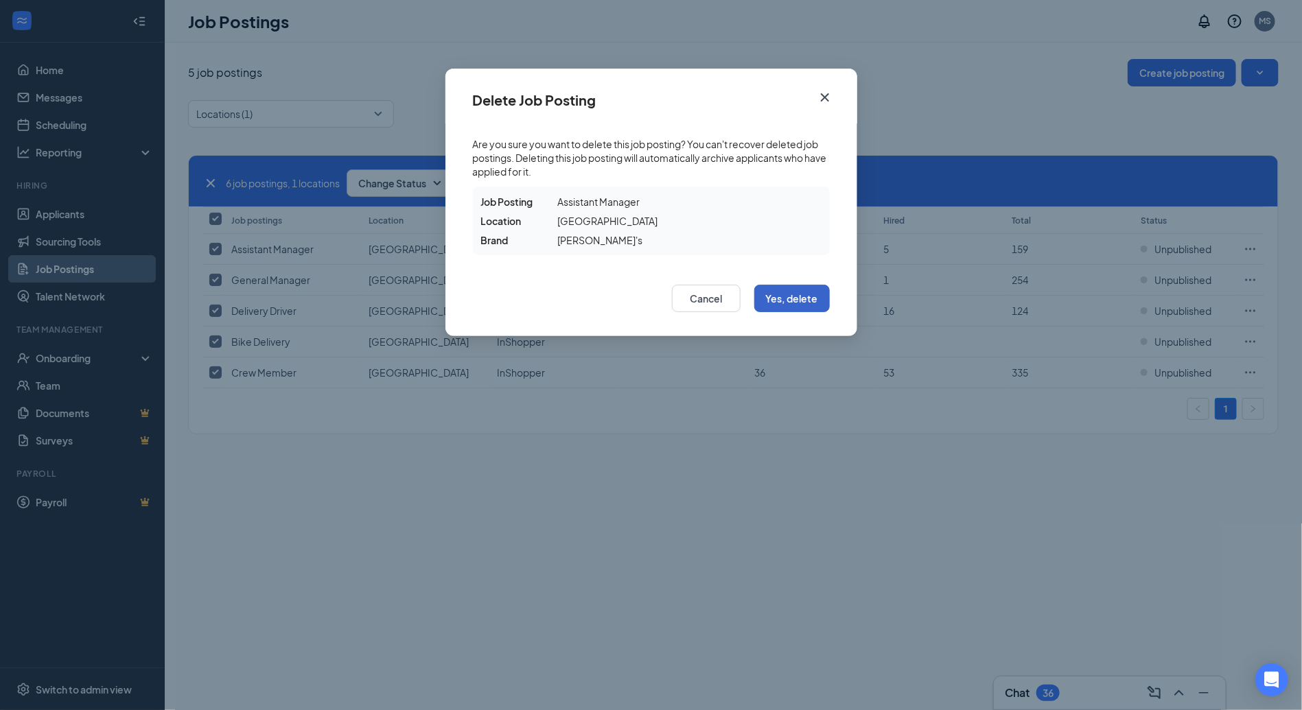
click at [817, 303] on button "Yes, delete" at bounding box center [792, 298] width 76 height 27
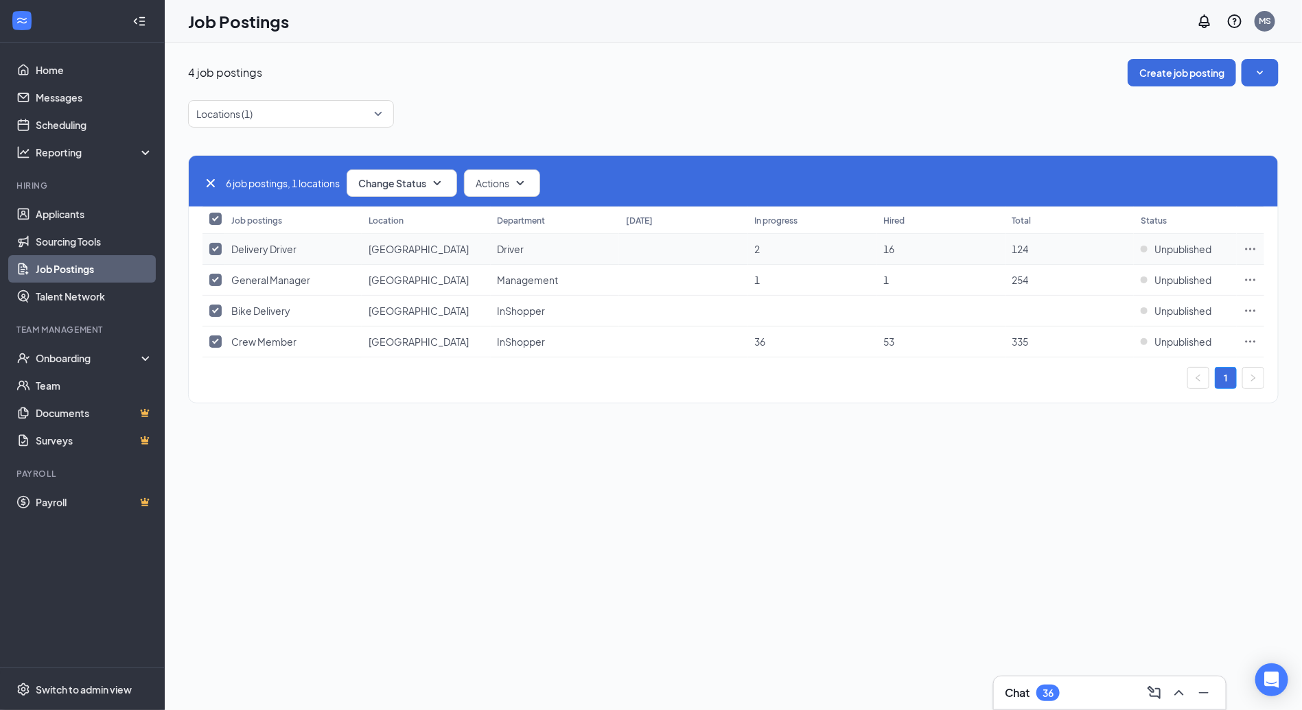
click at [1257, 244] on icon "Ellipses" at bounding box center [1251, 249] width 14 height 14
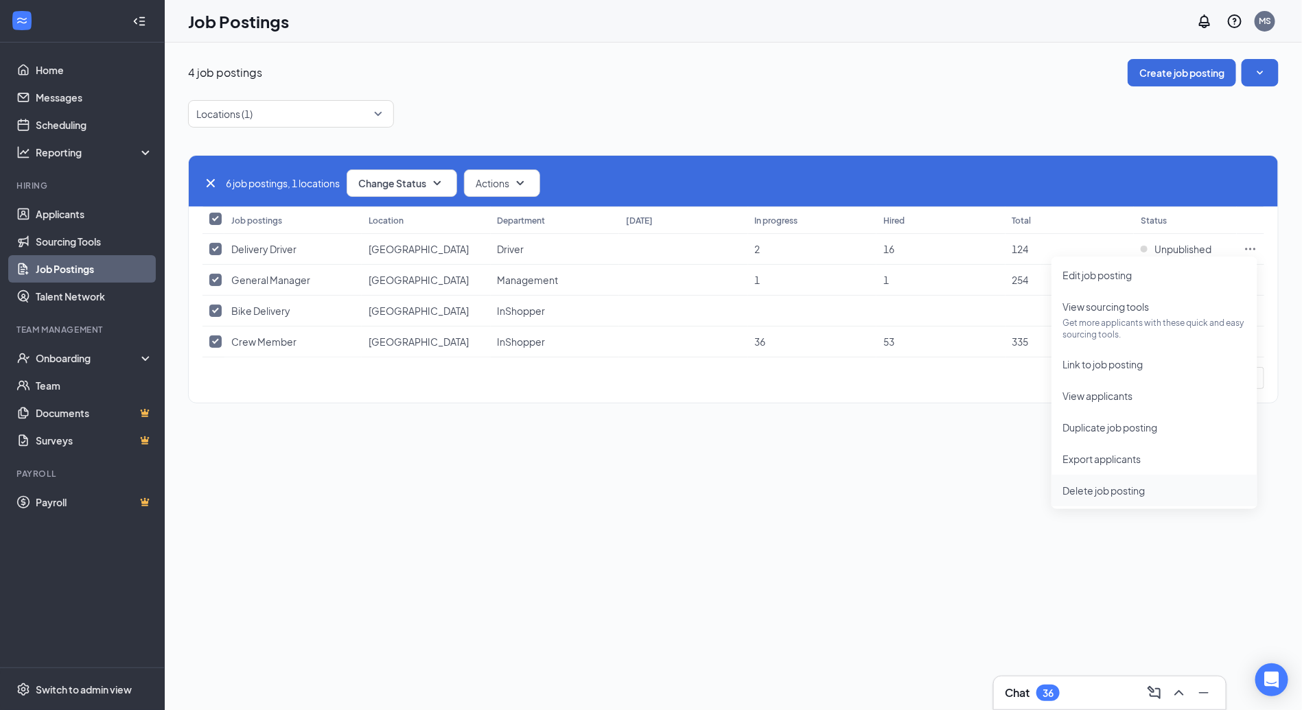
click at [1129, 483] on span "Delete job posting" at bounding box center [1154, 490] width 184 height 15
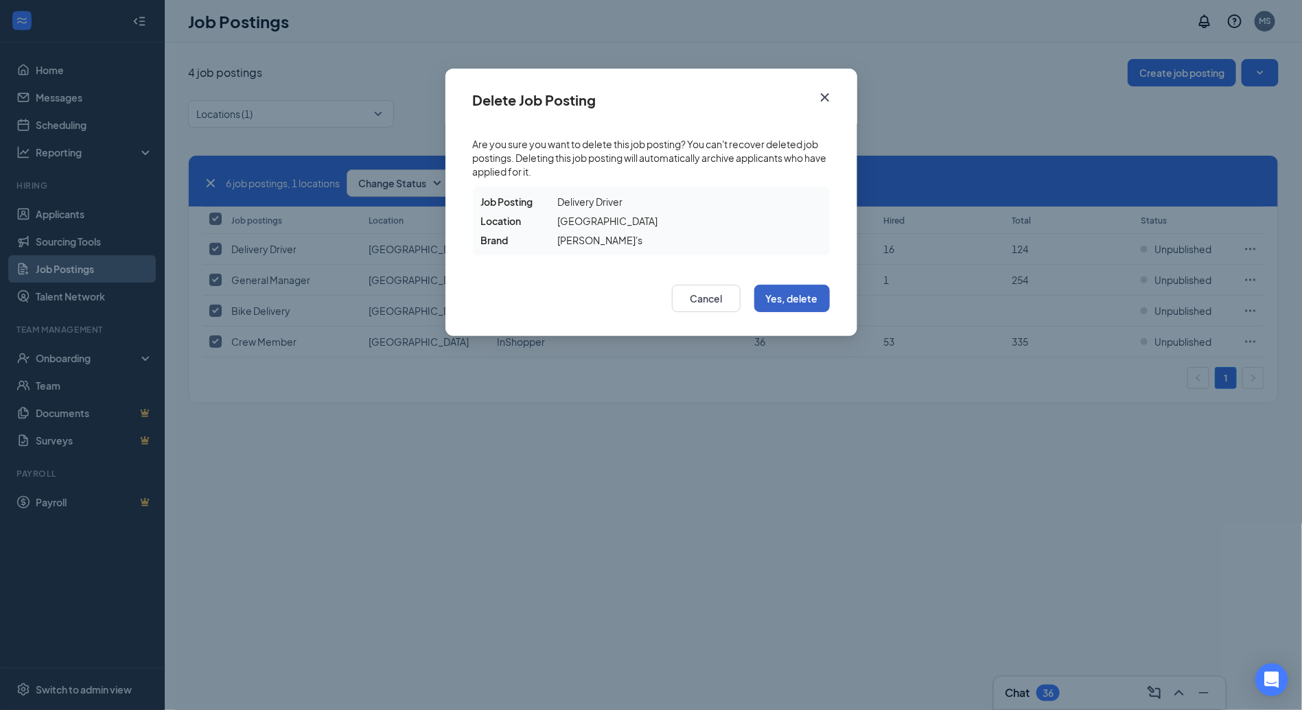
click at [813, 299] on button "Yes, delete" at bounding box center [792, 298] width 76 height 27
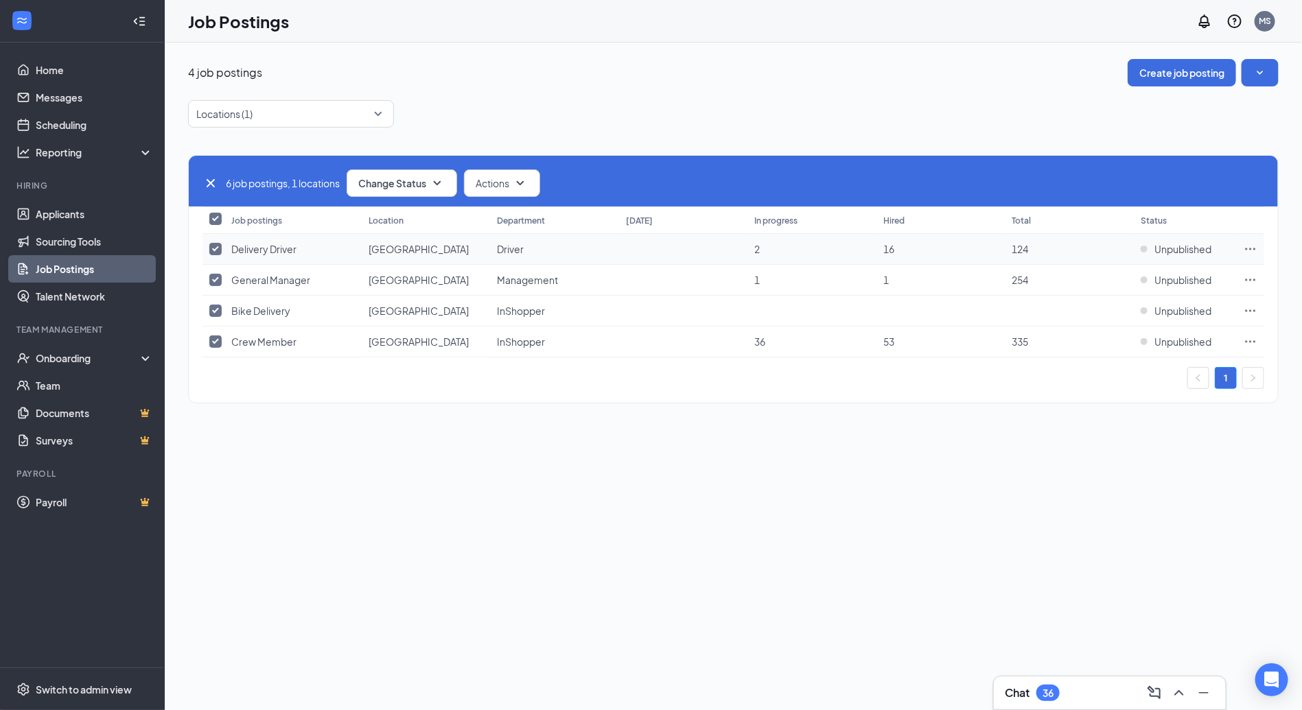
click at [1255, 250] on icon "Ellipses" at bounding box center [1251, 249] width 14 height 14
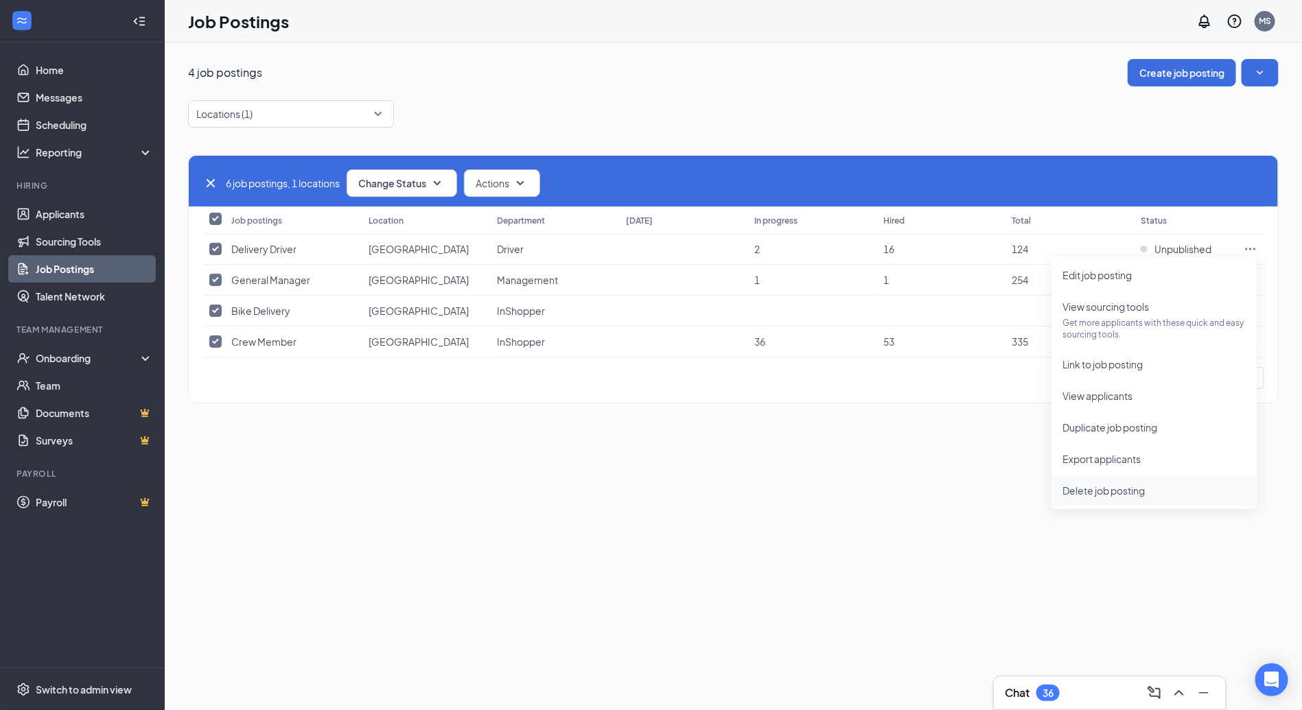
click at [1124, 485] on span "Delete job posting" at bounding box center [1103, 491] width 82 height 12
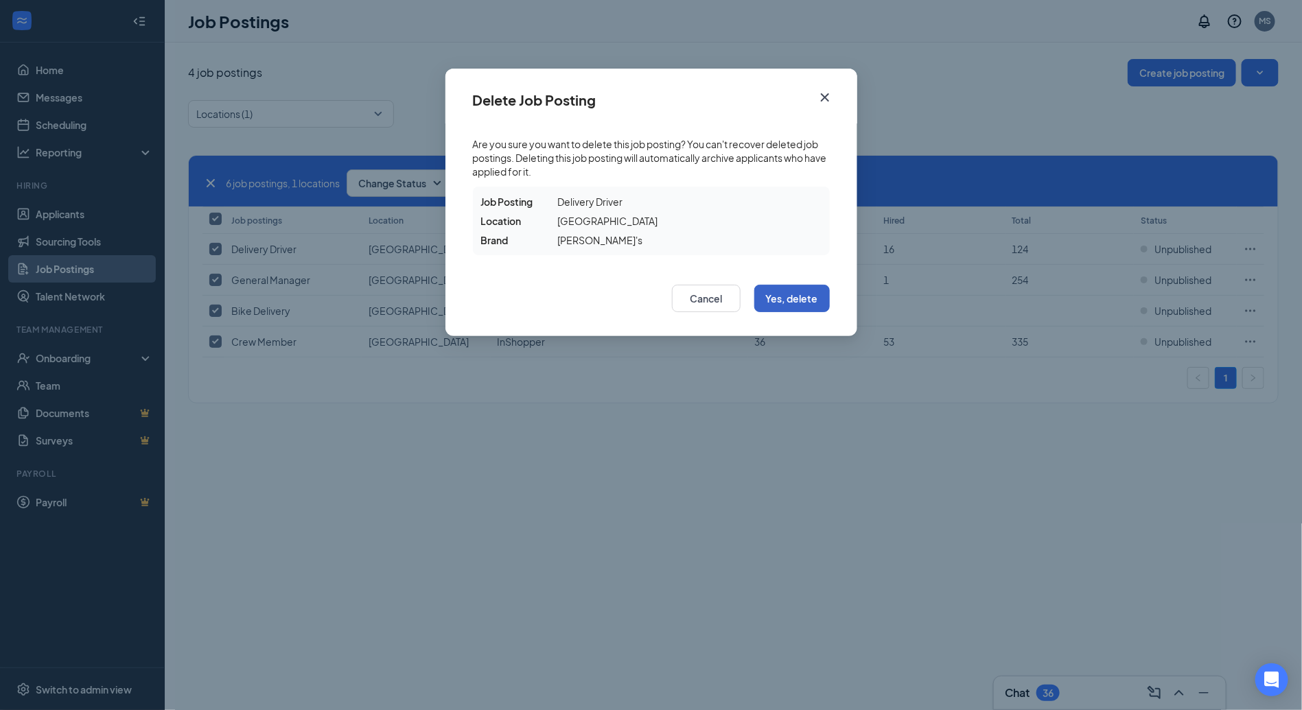
click at [807, 301] on button "Yes, delete" at bounding box center [792, 298] width 76 height 27
click at [823, 291] on button "Yes, delete" at bounding box center [792, 298] width 76 height 27
click at [789, 315] on div "Cancel Yes, delete" at bounding box center [651, 302] width 412 height 67
click at [794, 296] on button "Yes, delete" at bounding box center [792, 298] width 76 height 27
click at [811, 282] on div "Cancel Yes, delete" at bounding box center [651, 302] width 412 height 67
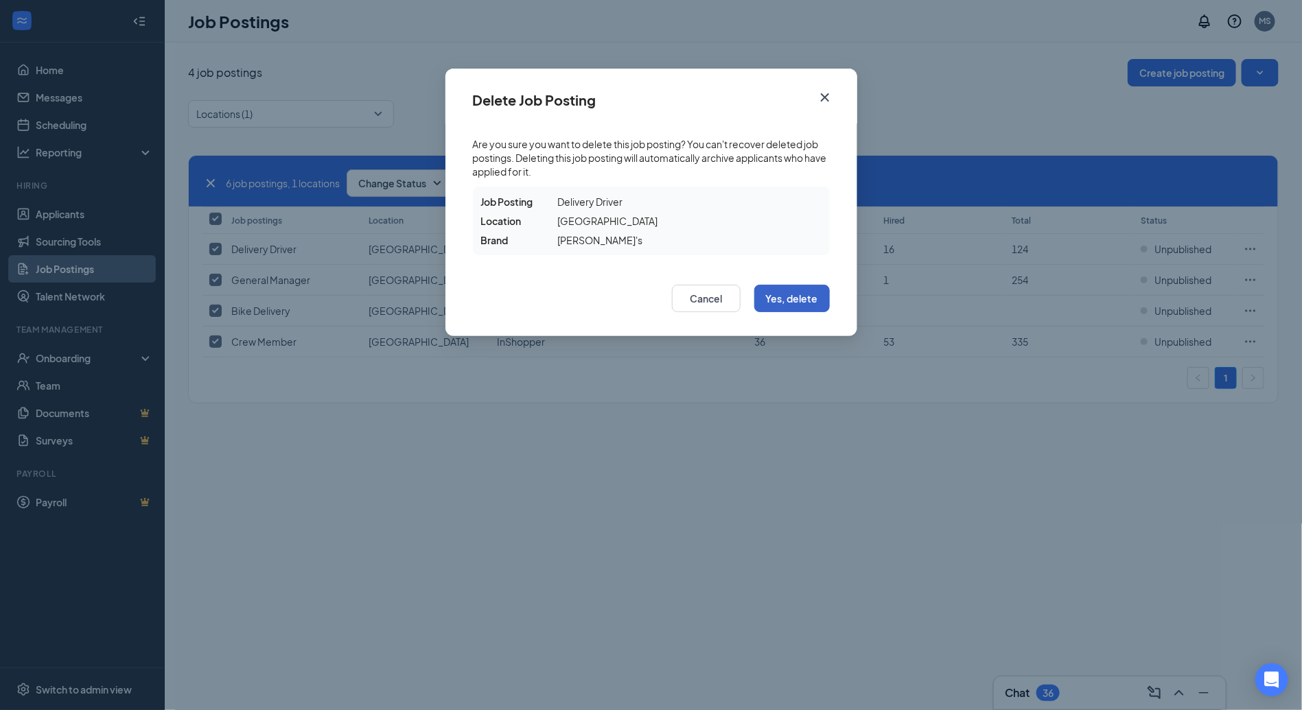
click at [806, 303] on button "Yes, delete" at bounding box center [792, 298] width 76 height 27
click at [802, 285] on button "Yes, delete" at bounding box center [792, 298] width 76 height 27
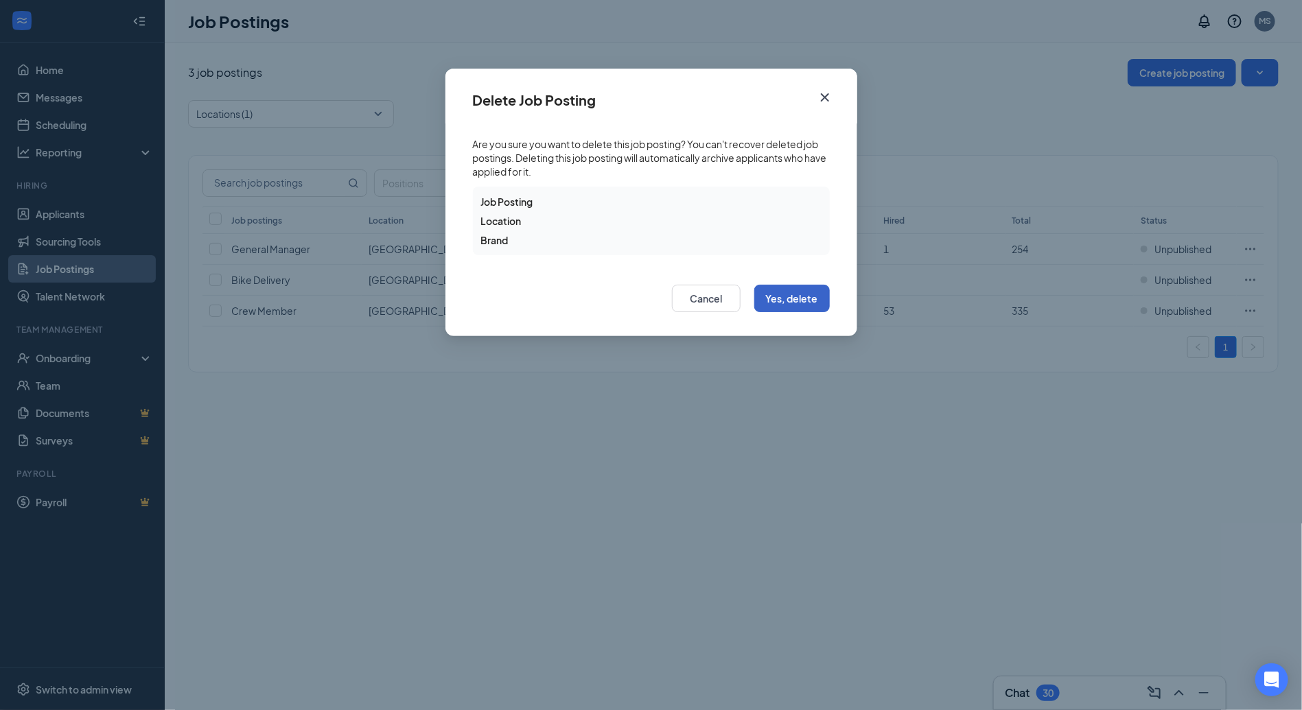
click at [803, 297] on button "Yes, delete" at bounding box center [792, 298] width 76 height 27
click at [794, 303] on button "Yes, delete" at bounding box center [792, 298] width 76 height 27
click at [825, 92] on icon "Cross" at bounding box center [825, 97] width 16 height 16
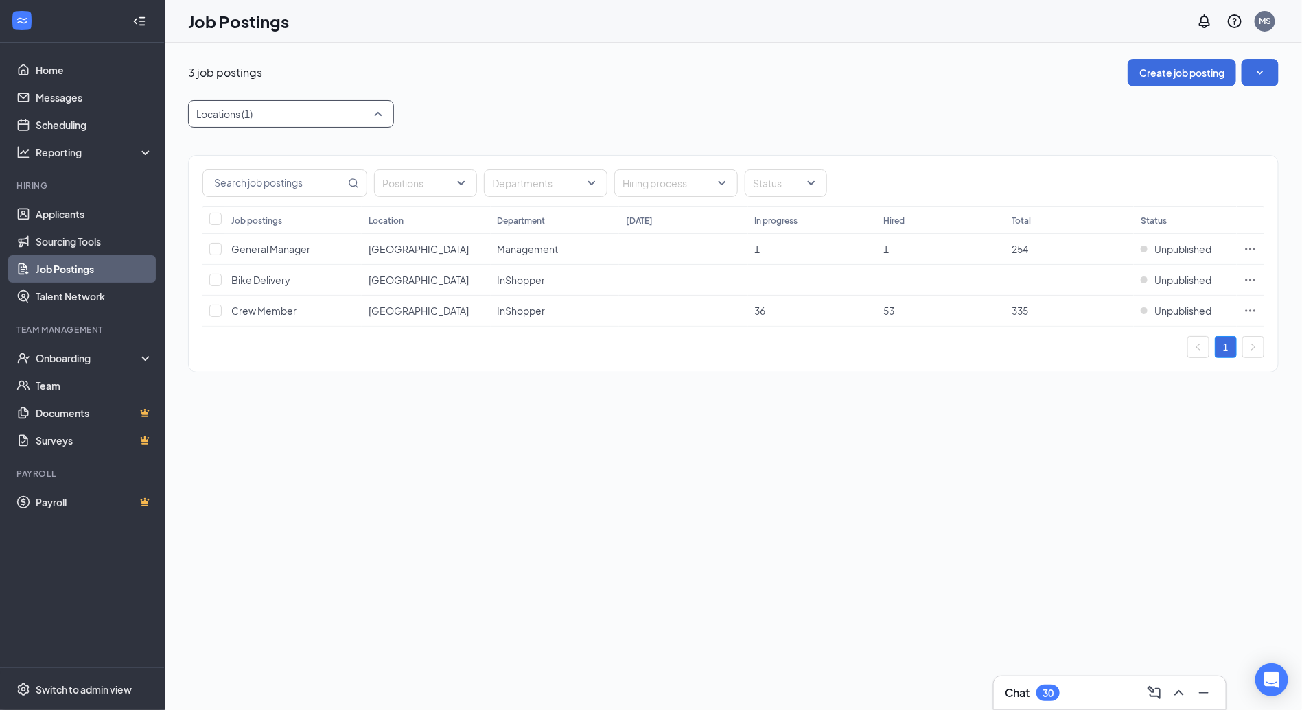
click at [303, 117] on div at bounding box center [283, 114] width 185 height 22
click at [828, 151] on div "Positions Departments Hiring process Status Job postings Location Department [D…" at bounding box center [733, 257] width 1091 height 259
click at [1248, 251] on icon "Ellipses" at bounding box center [1251, 249] width 14 height 14
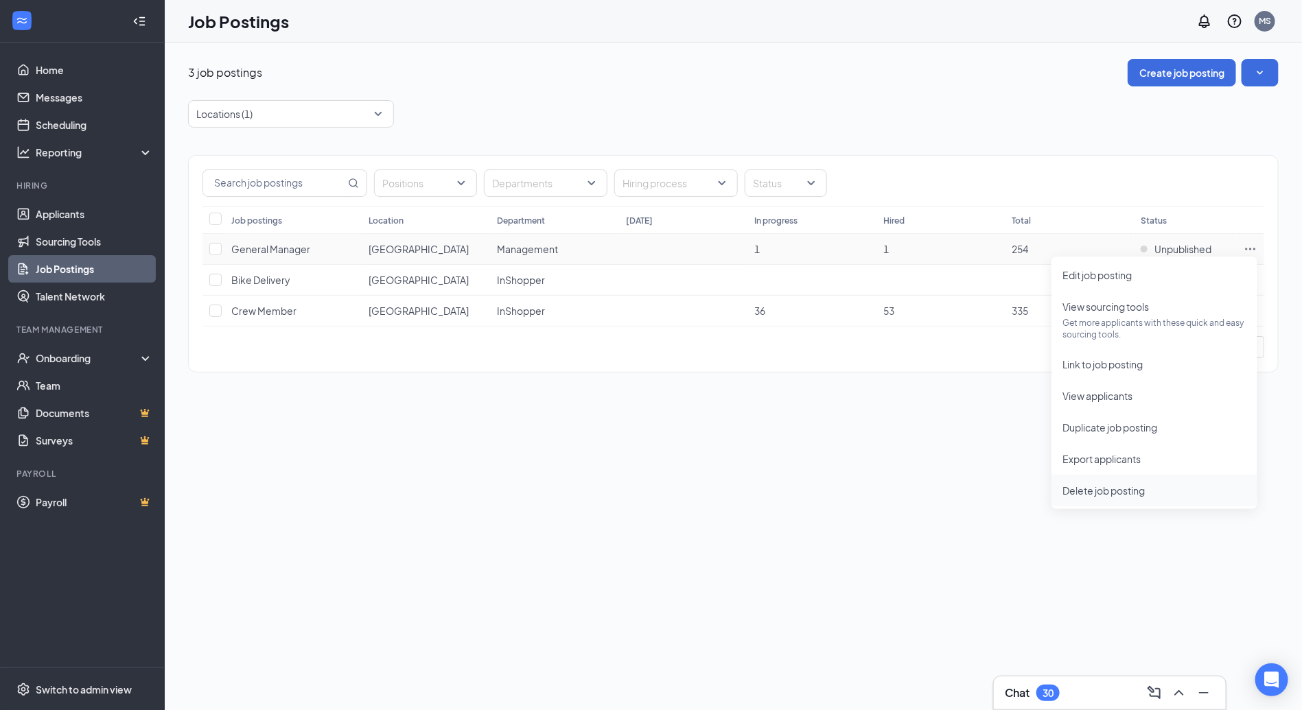
click at [1085, 487] on span "Delete job posting" at bounding box center [1103, 491] width 82 height 12
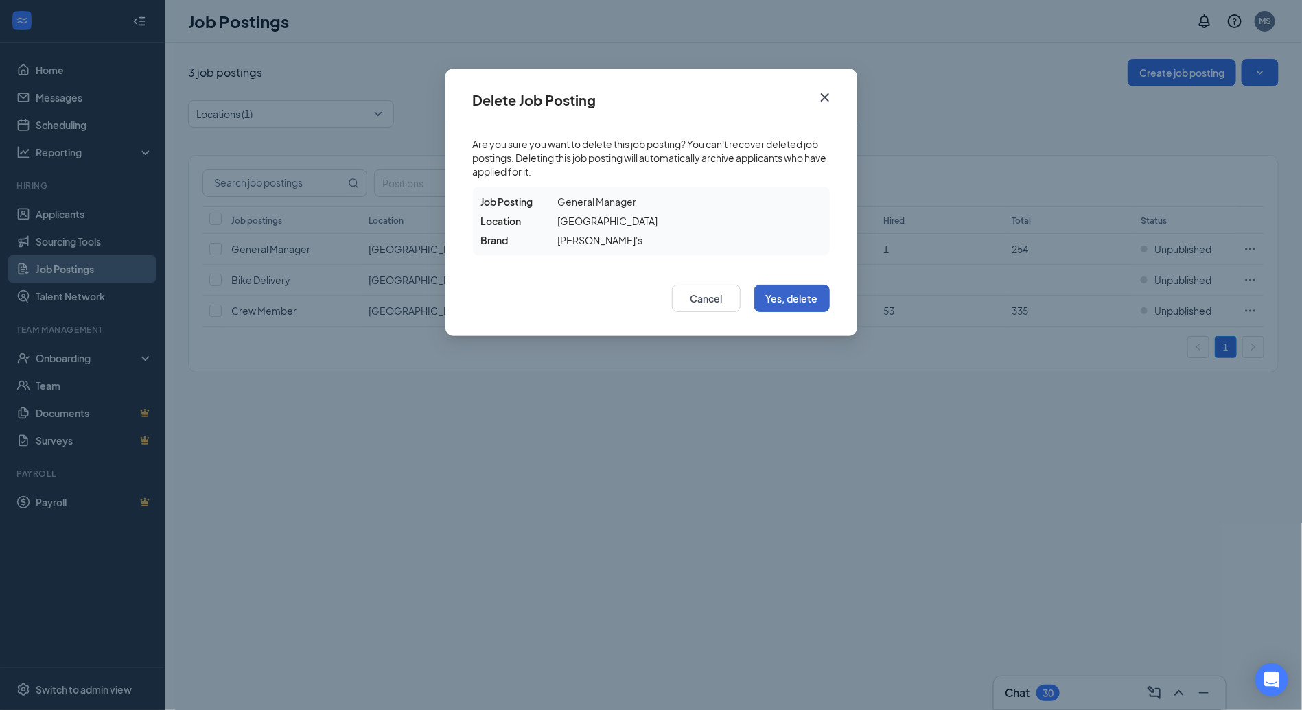
click at [816, 305] on button "Yes, delete" at bounding box center [792, 298] width 76 height 27
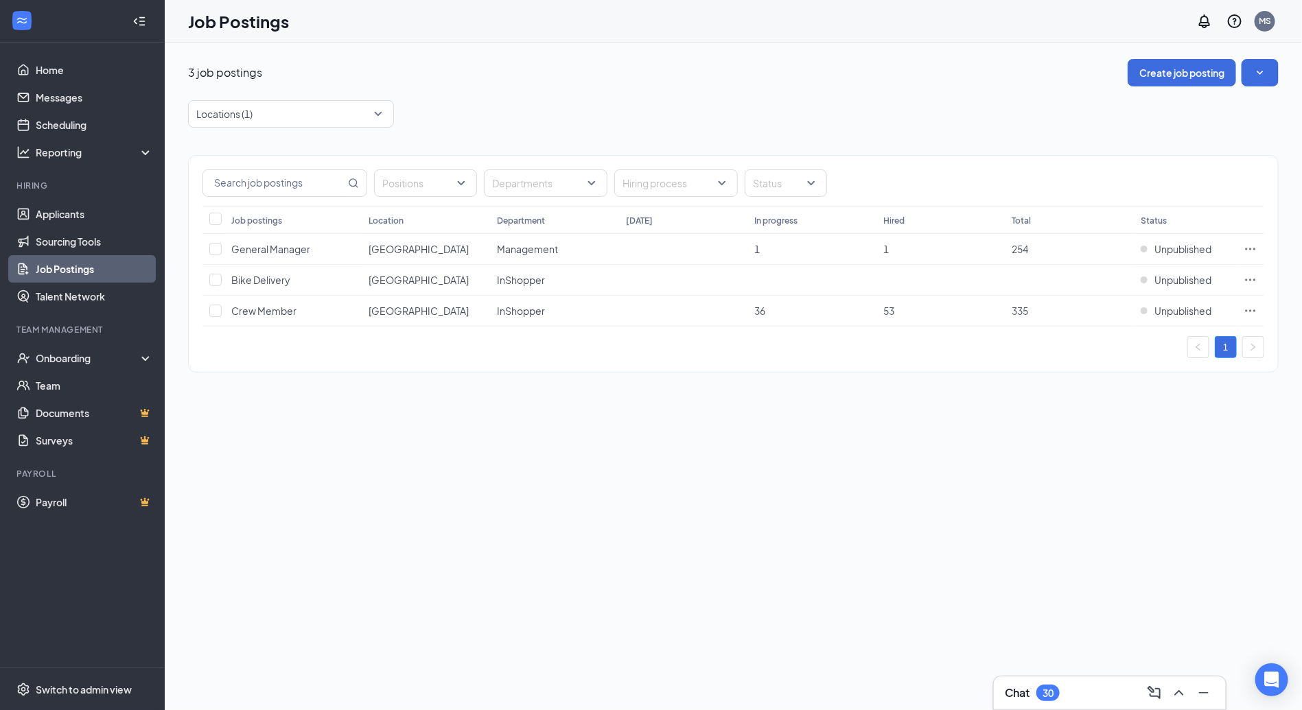
click at [805, 293] on div "Delete Job Posting Are you sure you want to delete this job posting? You can't …" at bounding box center [651, 355] width 1302 height 710
click at [1246, 249] on icon "Ellipses" at bounding box center [1251, 249] width 14 height 14
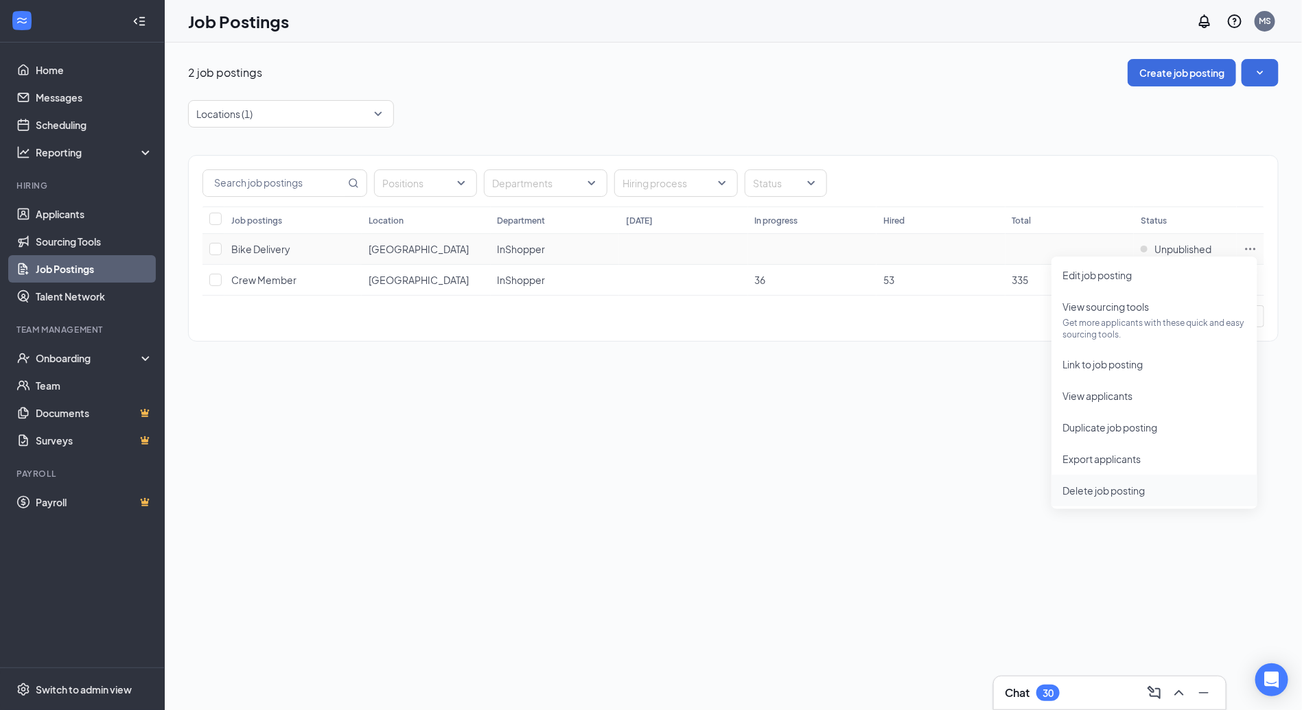
click at [1165, 496] on span "Delete job posting" at bounding box center [1154, 490] width 184 height 15
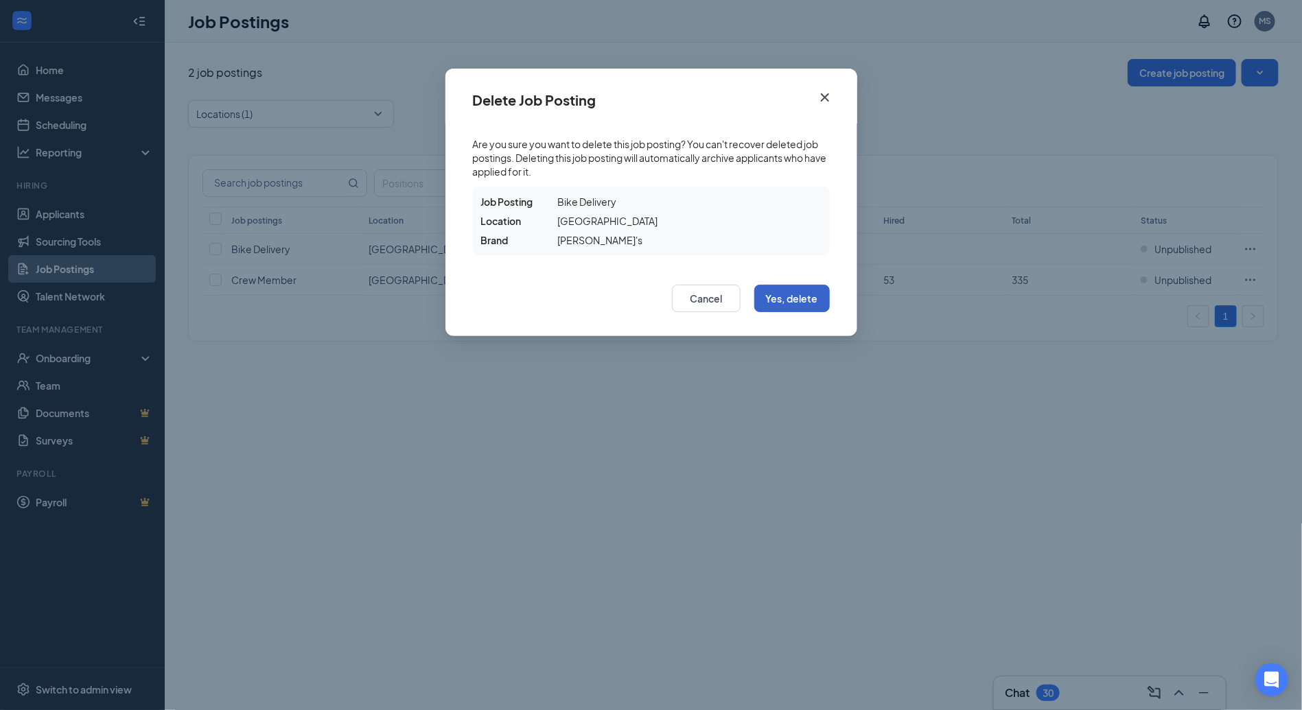
click at [789, 305] on button "Yes, delete" at bounding box center [792, 298] width 76 height 27
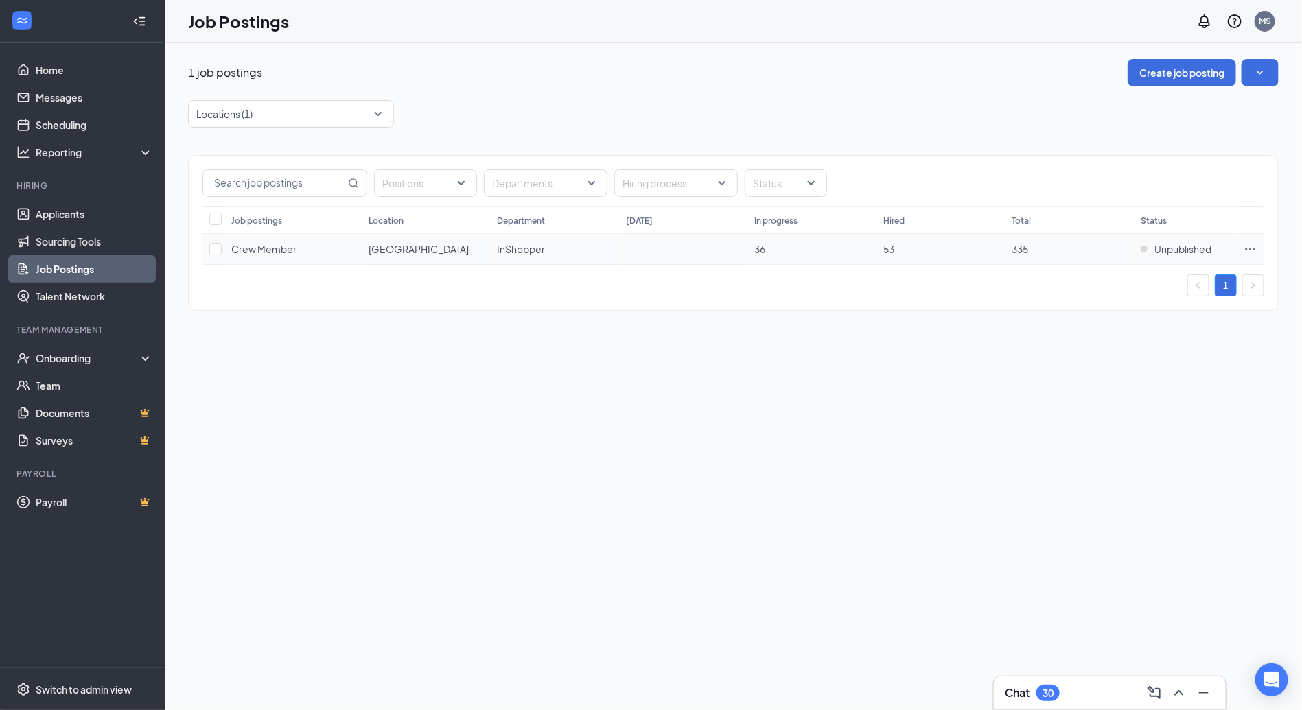
click at [1245, 247] on icon "Ellipses" at bounding box center [1251, 249] width 14 height 14
click at [1143, 479] on li "Delete job posting" at bounding box center [1155, 491] width 206 height 32
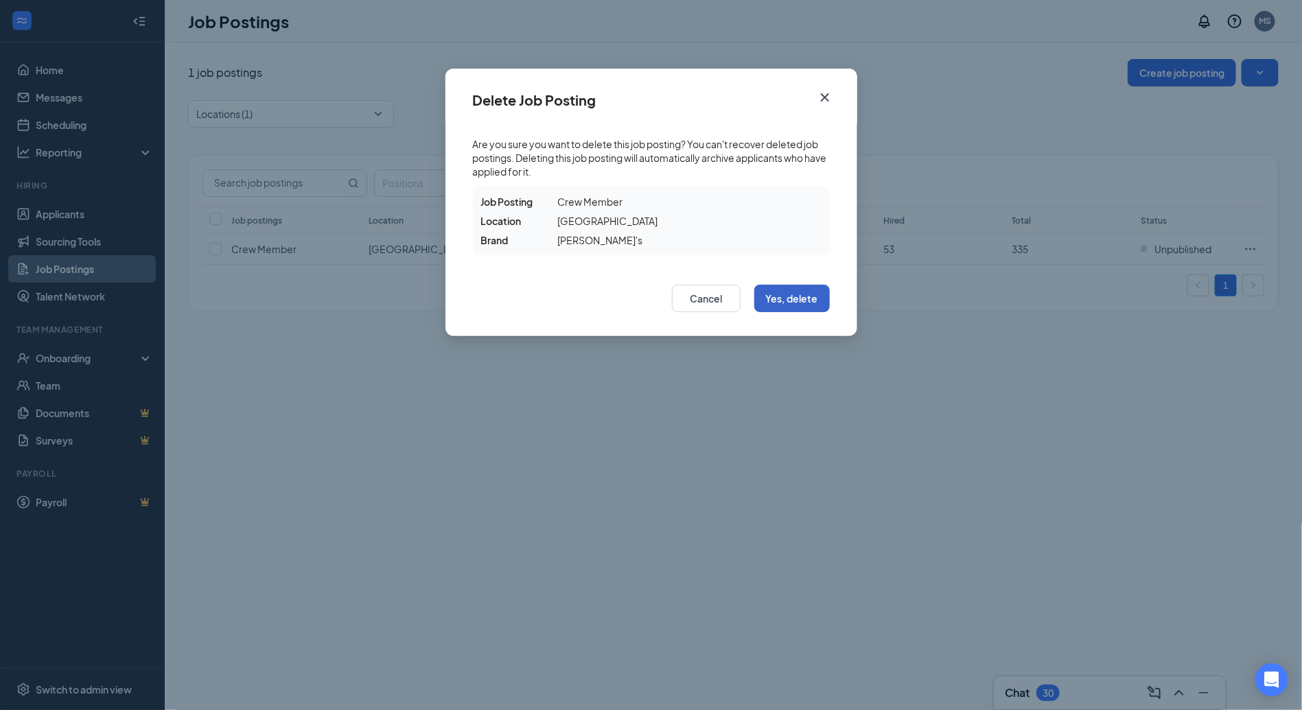
click at [828, 307] on button "Yes, delete" at bounding box center [792, 298] width 76 height 27
click at [822, 303] on button "Yes, delete" at bounding box center [792, 298] width 76 height 27
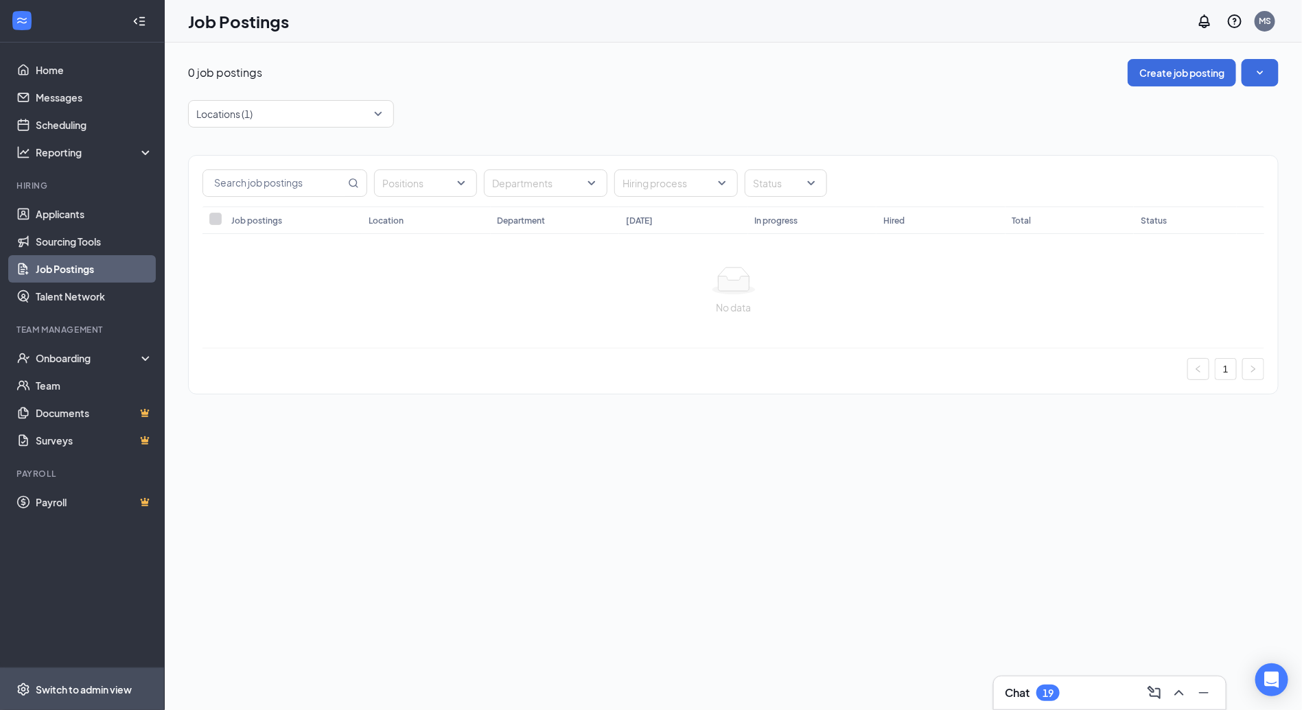
click at [97, 688] on div "Switch to admin view" at bounding box center [84, 690] width 96 height 14
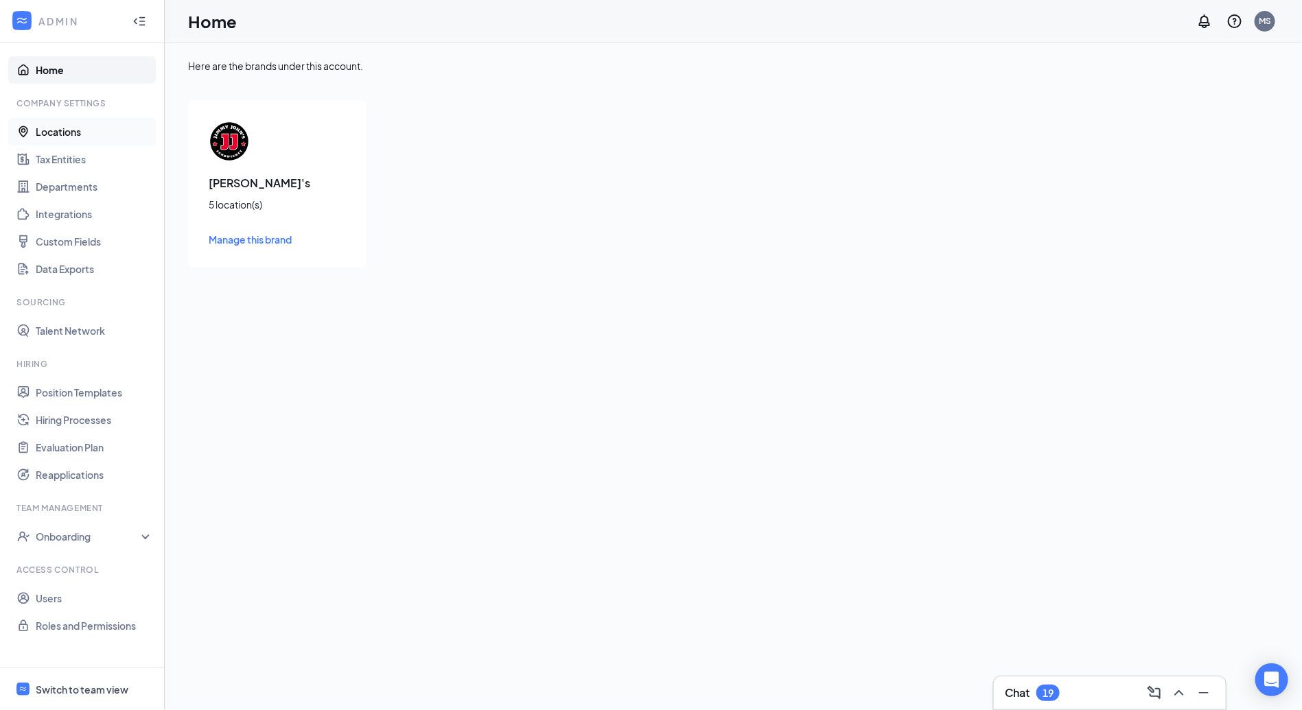
click at [142, 119] on link "Locations" at bounding box center [94, 131] width 117 height 27
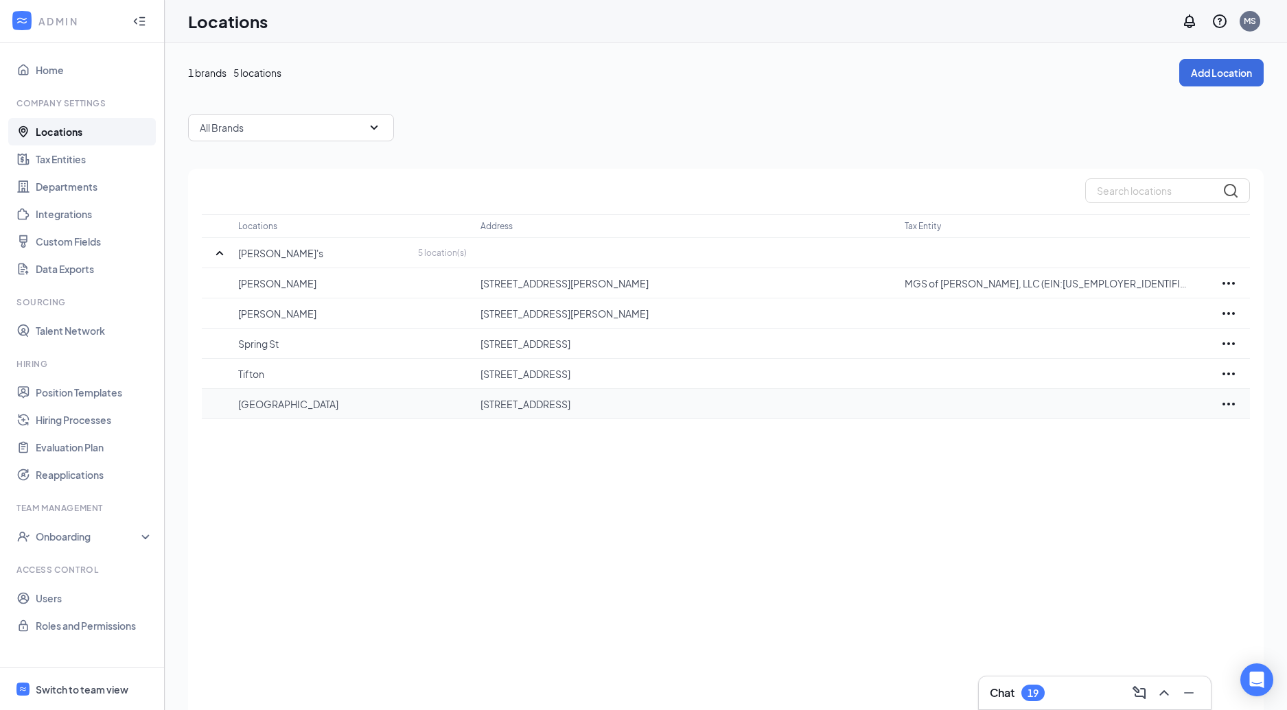
drag, startPoint x: 683, startPoint y: 405, endPoint x: 475, endPoint y: 397, distance: 208.1
click at [475, 397] on tr "[GEOGRAPHIC_DATA][STREET_ADDRESS][GEOGRAPHIC_DATA]" at bounding box center [726, 404] width 1048 height 30
copy tr "[STREET_ADDRESS]"
click at [1227, 403] on icon "Ellipses" at bounding box center [1228, 404] width 16 height 16
click at [1133, 466] on div "Delete" at bounding box center [1168, 475] width 137 height 30
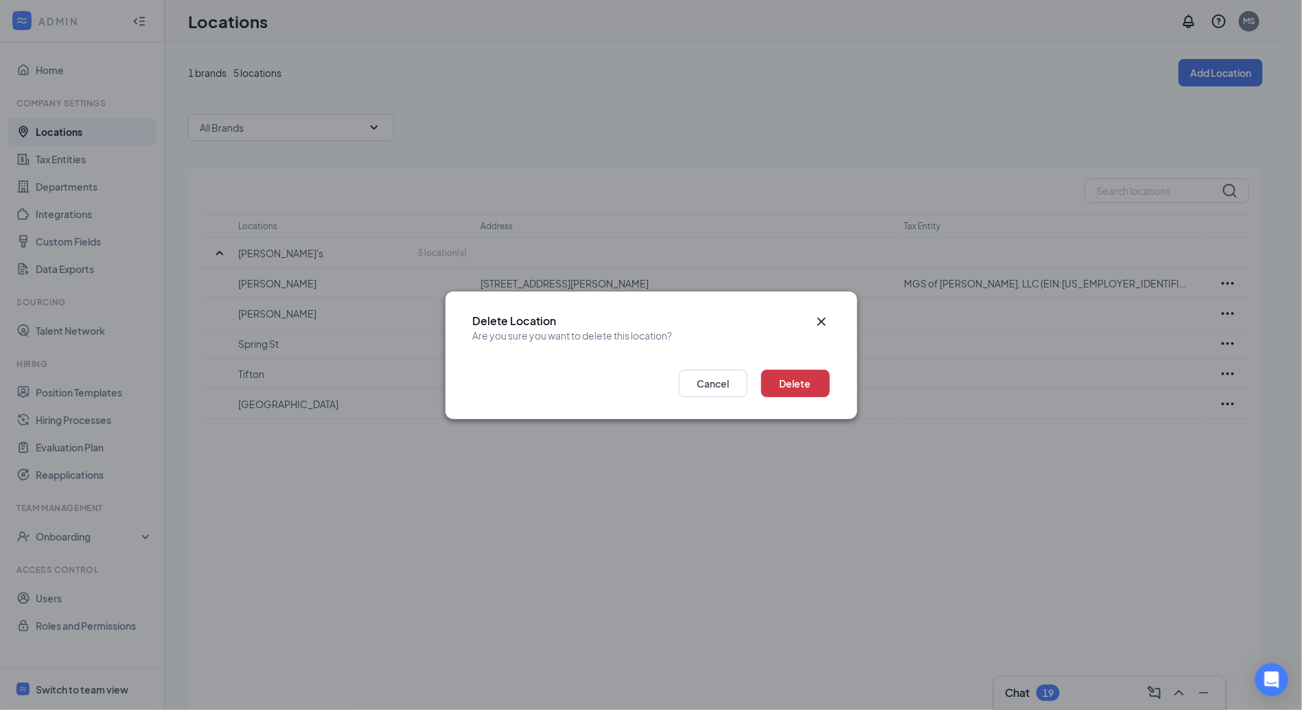
click at [834, 382] on div "Delete Cancel" at bounding box center [651, 387] width 412 height 63
click at [819, 381] on button "Delete" at bounding box center [795, 383] width 69 height 27
